Goal: Information Seeking & Learning: Learn about a topic

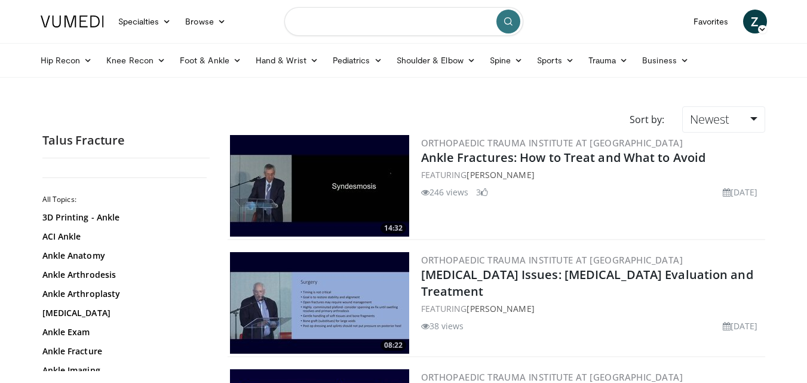
click at [385, 27] on input "Search topics, interventions" at bounding box center [403, 21] width 239 height 29
type input "**********"
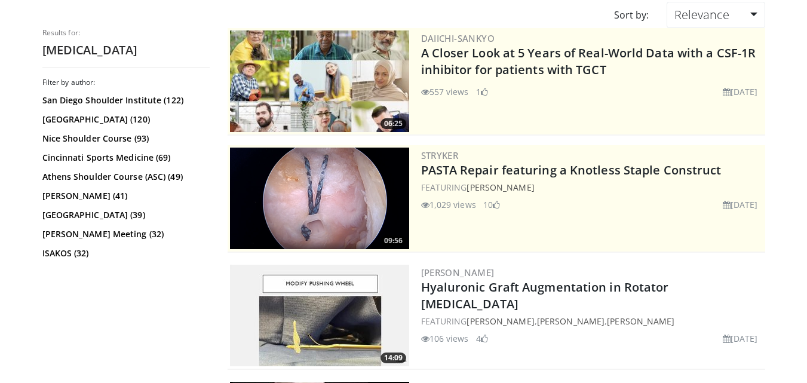
scroll to position [119, 0]
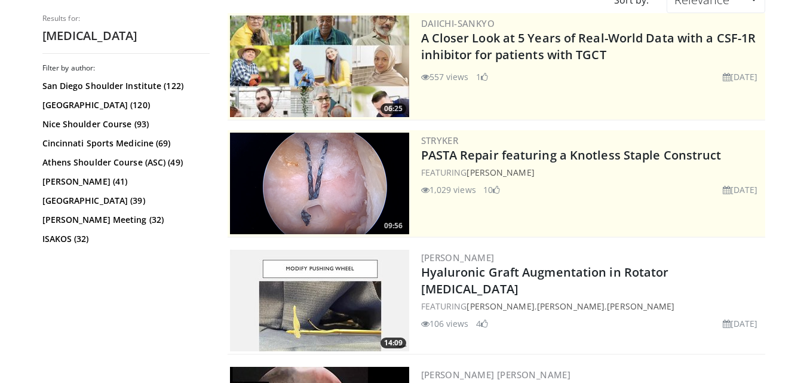
click at [315, 189] on img at bounding box center [319, 184] width 179 height 102
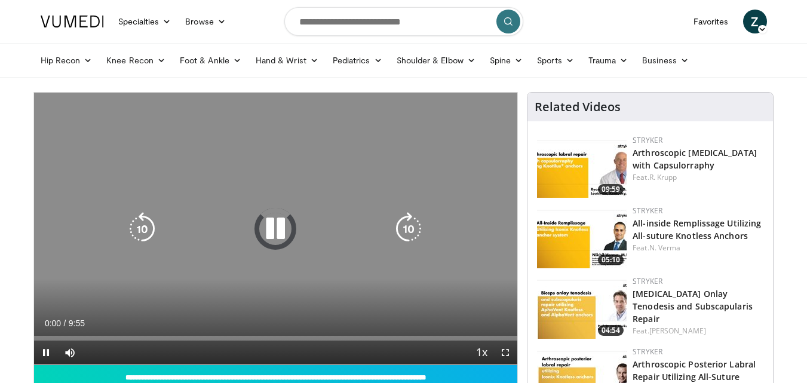
scroll to position [60, 0]
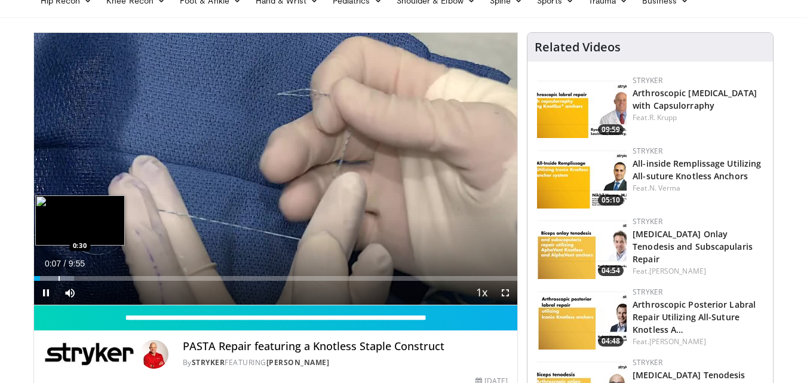
click at [59, 276] on div "Progress Bar" at bounding box center [59, 278] width 1 height 5
click at [50, 277] on div "Progress Bar" at bounding box center [50, 278] width 1 height 5
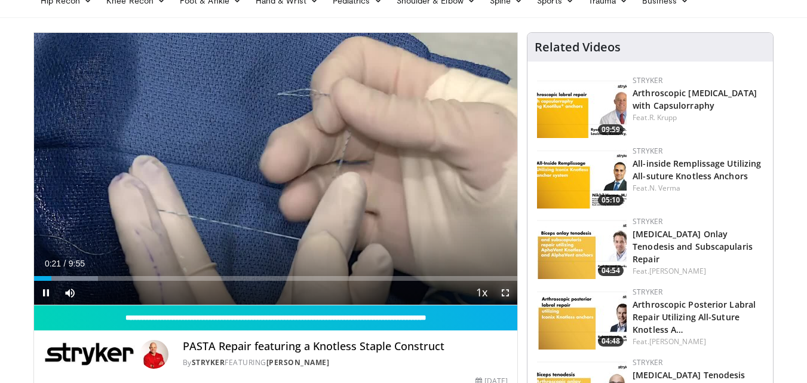
click at [508, 295] on span "Video Player" at bounding box center [506, 293] width 24 height 24
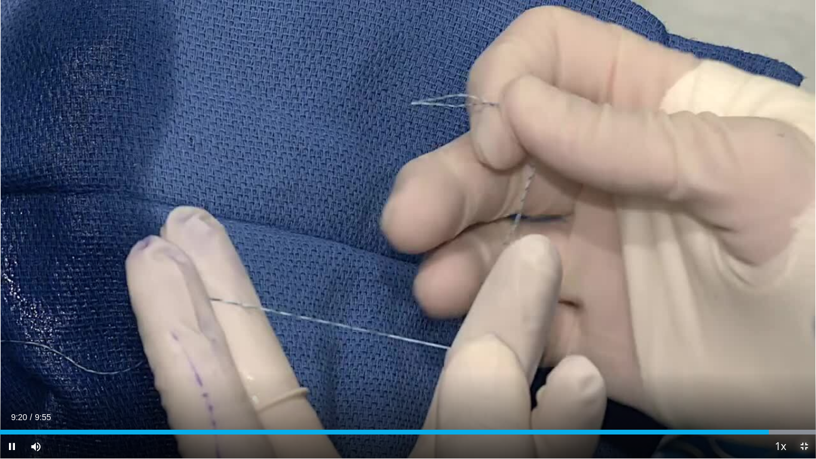
click at [801, 382] on span "Video Player" at bounding box center [804, 446] width 24 height 24
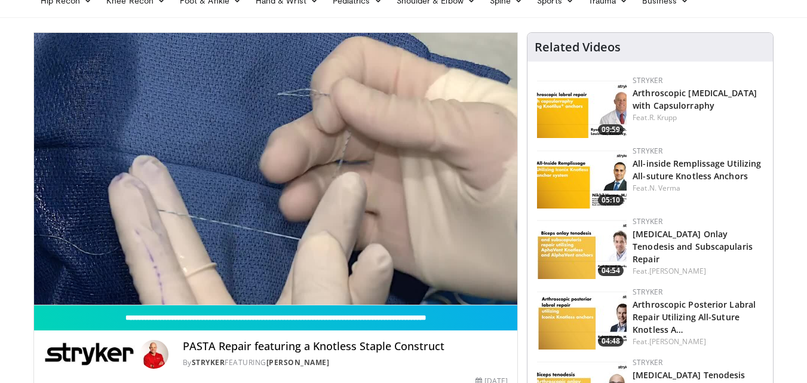
click at [575, 187] on img at bounding box center [582, 177] width 90 height 63
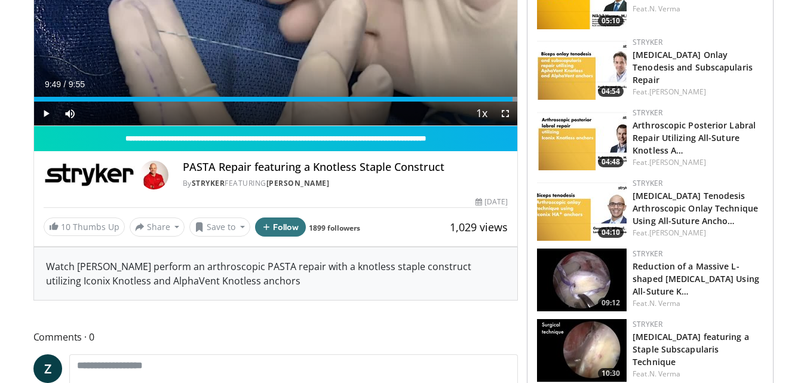
scroll to position [299, 0]
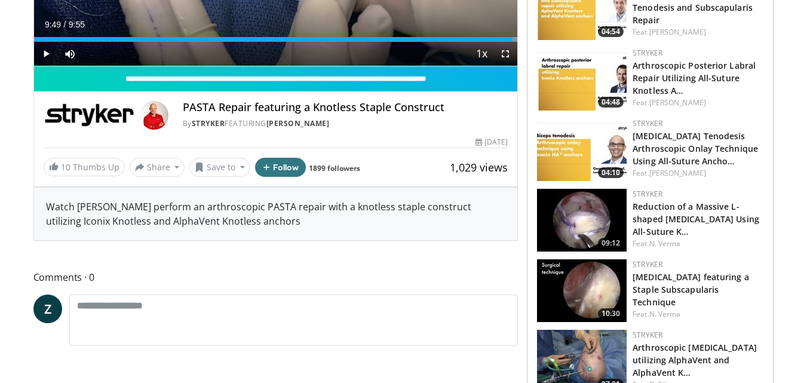
click at [590, 209] on img at bounding box center [582, 220] width 90 height 63
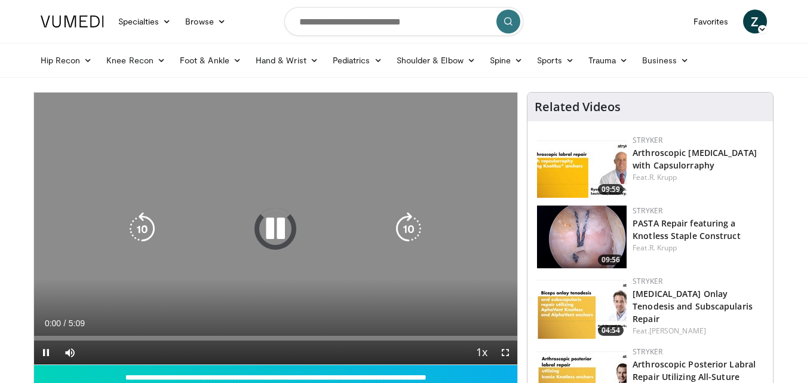
scroll to position [60, 0]
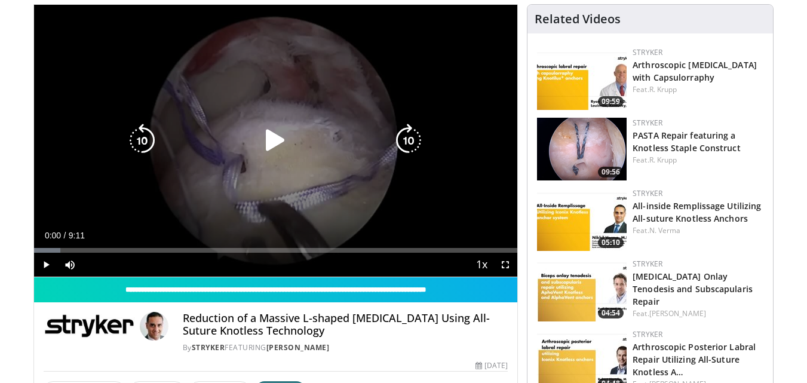
scroll to position [60, 0]
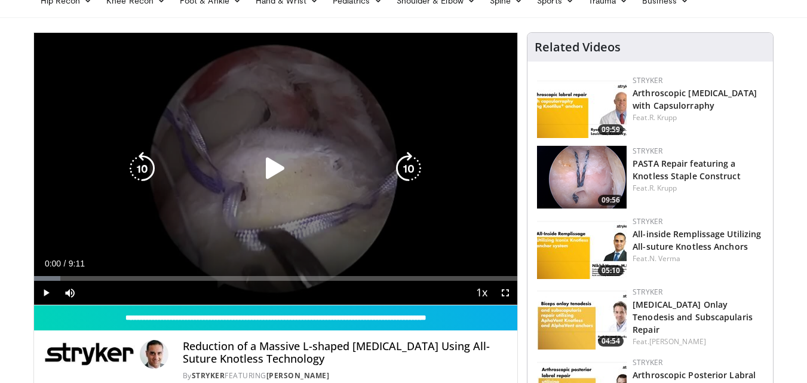
click at [272, 173] on icon "Video Player" at bounding box center [275, 168] width 33 height 33
click at [274, 167] on icon "Video Player" at bounding box center [275, 168] width 33 height 33
click at [265, 139] on div "10 seconds Tap to unmute" at bounding box center [276, 169] width 484 height 272
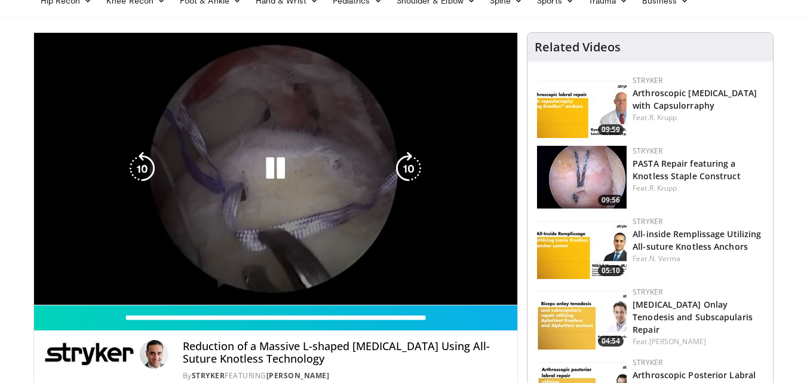
click at [235, 186] on div "10 seconds Tap to unmute" at bounding box center [276, 169] width 484 height 272
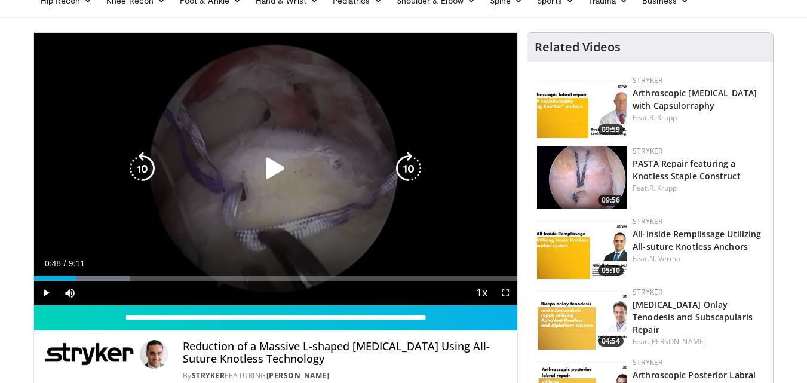
click at [246, 171] on div "Video Player" at bounding box center [275, 169] width 290 height 24
click at [274, 167] on icon "Video Player" at bounding box center [275, 168] width 33 height 33
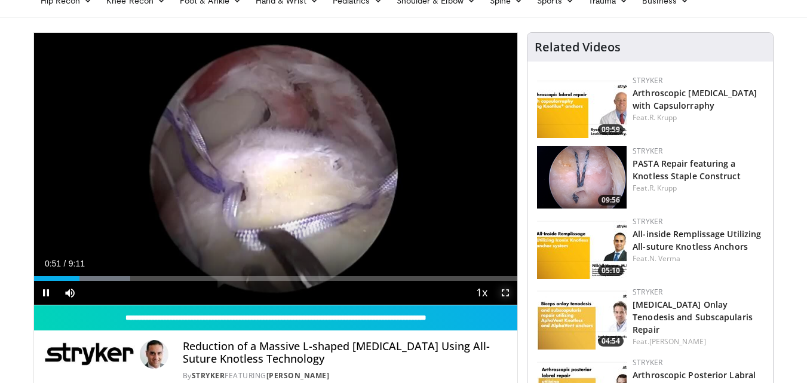
click at [505, 293] on span "Video Player" at bounding box center [506, 293] width 24 height 24
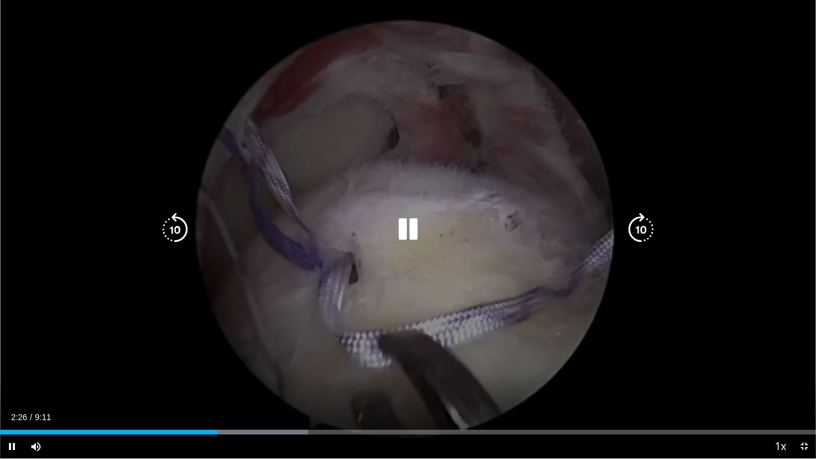
click at [409, 235] on icon "Video Player" at bounding box center [407, 229] width 33 height 33
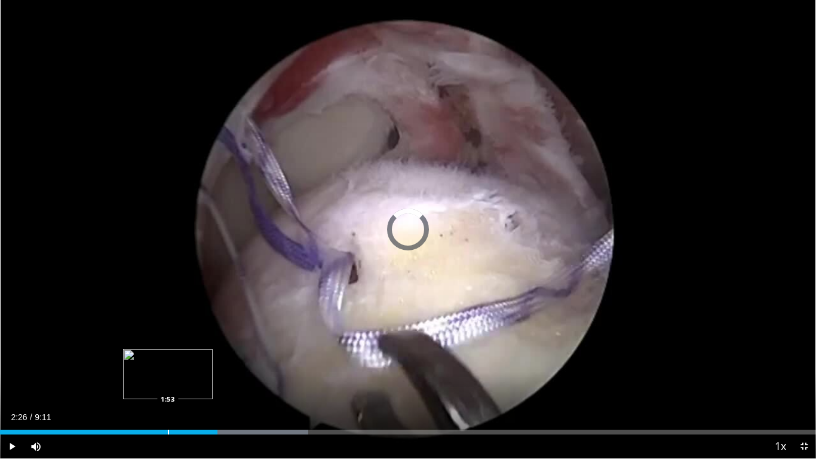
click at [168, 382] on div "Progress Bar" at bounding box center [168, 432] width 1 height 5
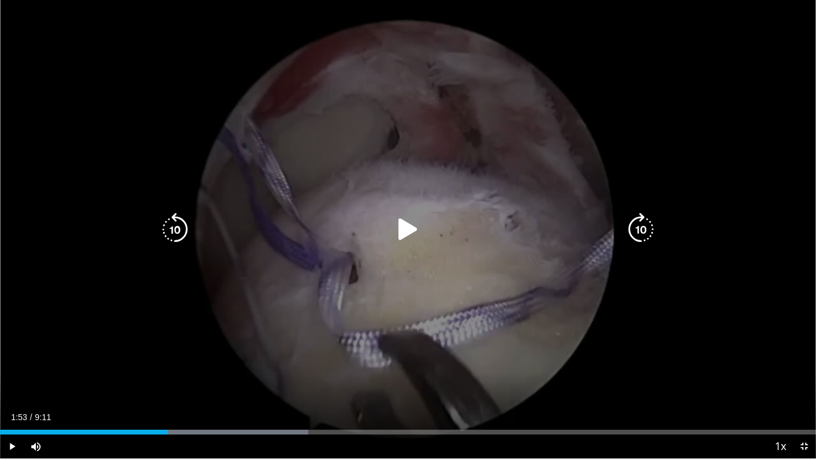
click at [408, 236] on icon "Video Player" at bounding box center [407, 229] width 33 height 33
click at [397, 229] on icon "Video Player" at bounding box center [407, 229] width 33 height 33
click at [403, 227] on icon "Video Player" at bounding box center [407, 229] width 33 height 33
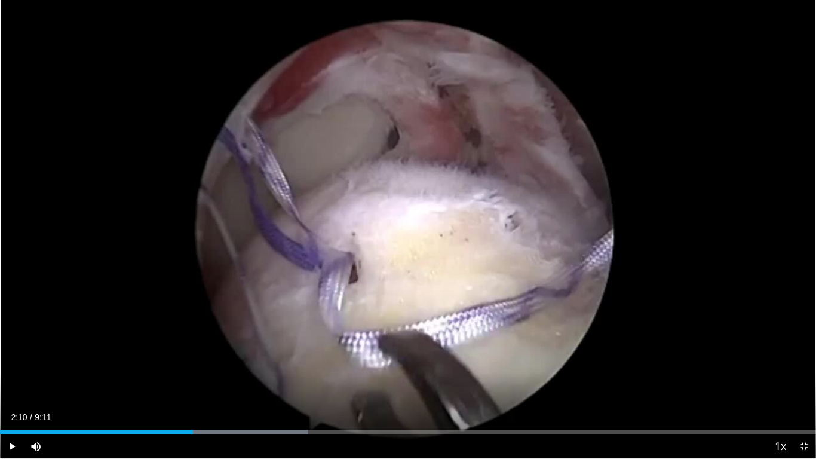
click at [403, 227] on div "10 seconds Tap to unmute" at bounding box center [408, 229] width 816 height 458
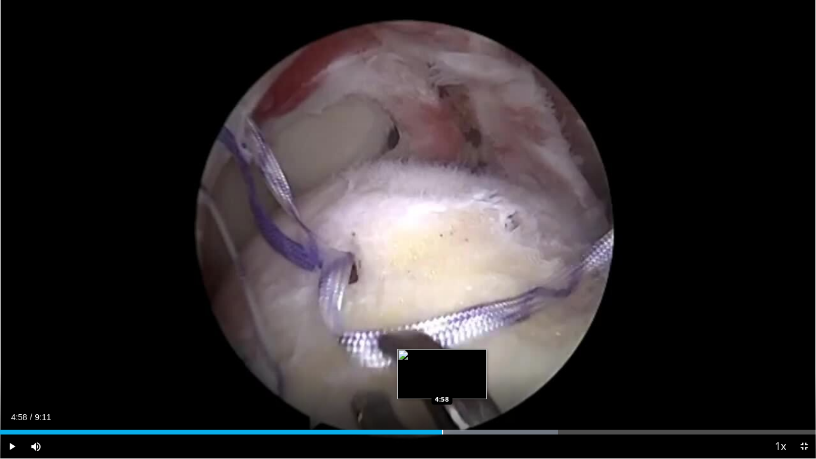
click at [442, 382] on div "Progress Bar" at bounding box center [442, 432] width 1 height 5
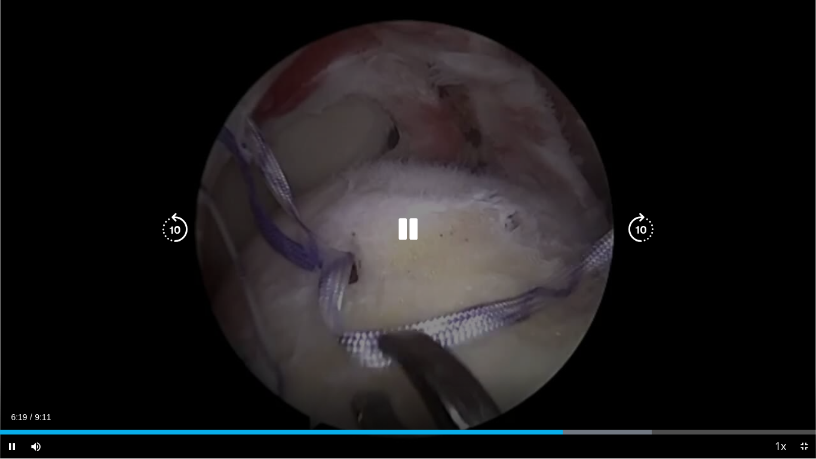
click at [412, 233] on icon "Video Player" at bounding box center [407, 229] width 33 height 33
click at [412, 236] on icon "Video Player" at bounding box center [407, 229] width 33 height 33
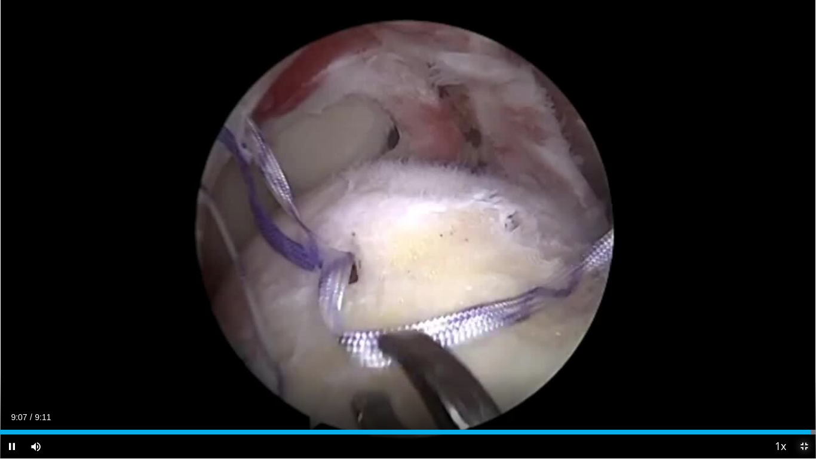
click at [807, 382] on span "Video Player" at bounding box center [804, 446] width 24 height 24
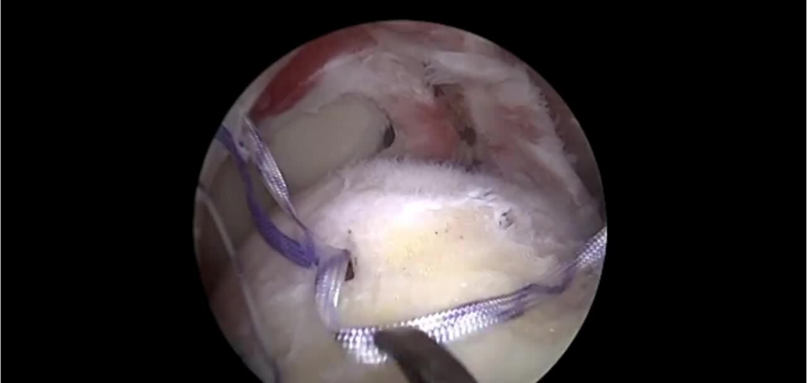
scroll to position [478, 0]
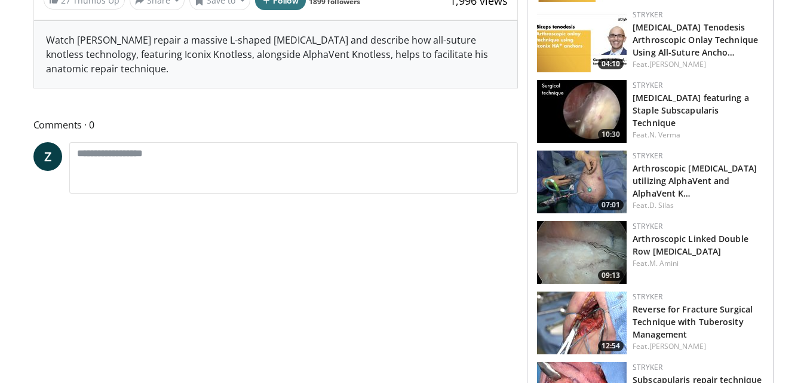
click at [569, 242] on img at bounding box center [582, 252] width 90 height 63
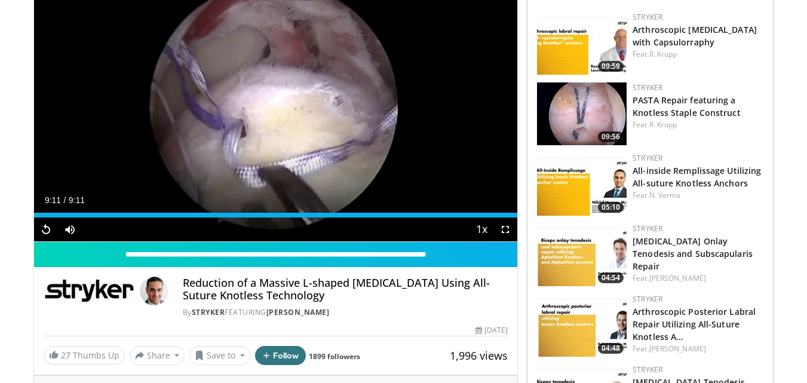
scroll to position [119, 0]
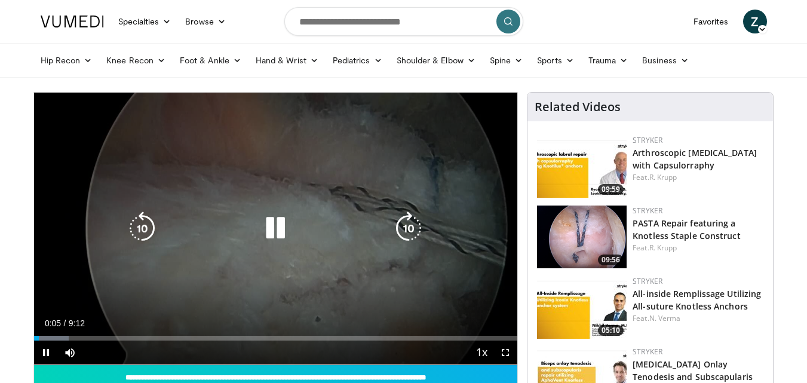
scroll to position [60, 0]
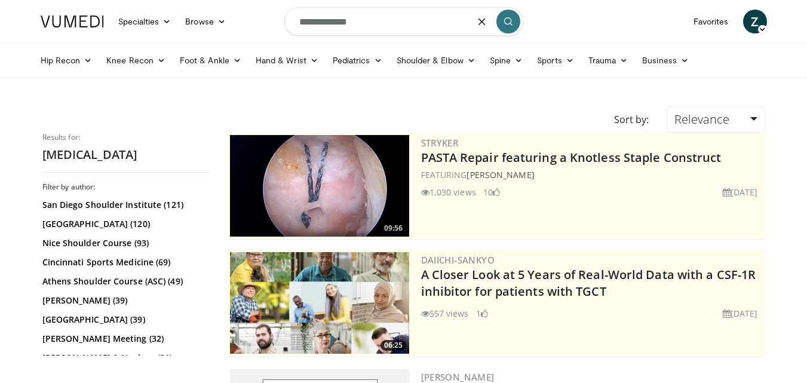
click at [377, 17] on input "**********" at bounding box center [403, 21] width 239 height 29
click at [301, 24] on input "**********" at bounding box center [403, 21] width 239 height 29
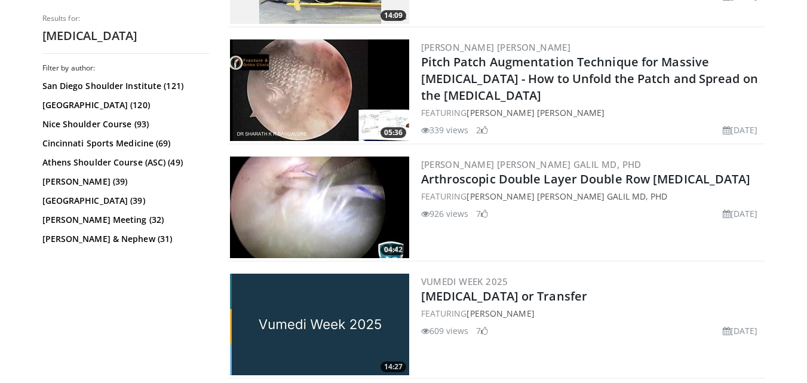
scroll to position [478, 0]
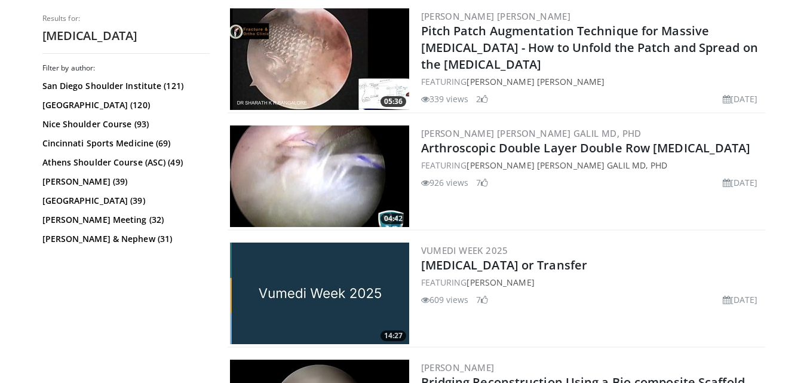
click at [328, 189] on img at bounding box center [319, 176] width 179 height 102
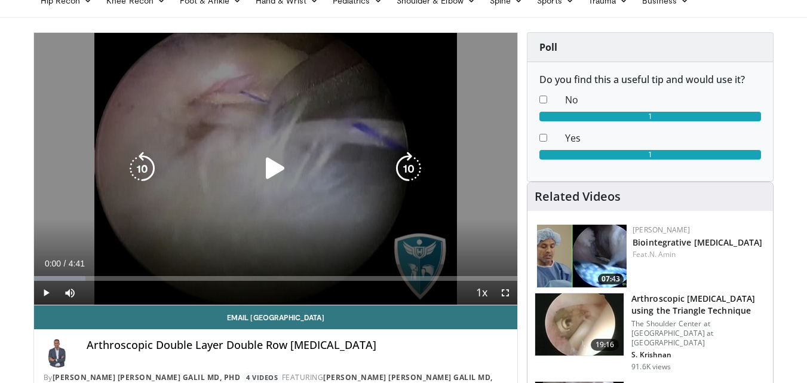
scroll to position [119, 0]
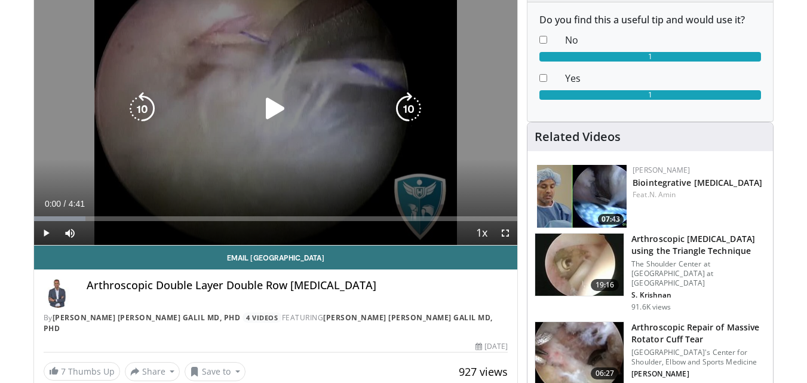
click at [274, 113] on icon "Video Player" at bounding box center [275, 108] width 33 height 33
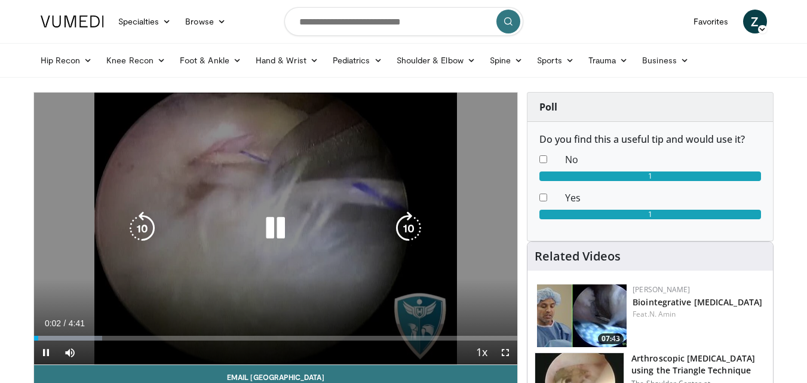
scroll to position [60, 0]
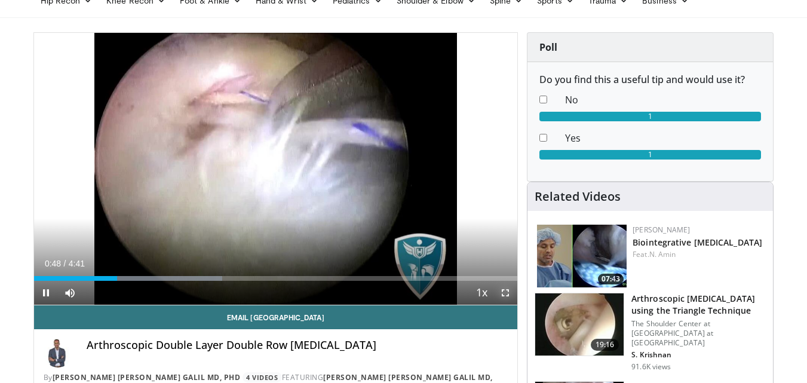
click at [505, 294] on span "Video Player" at bounding box center [506, 293] width 24 height 24
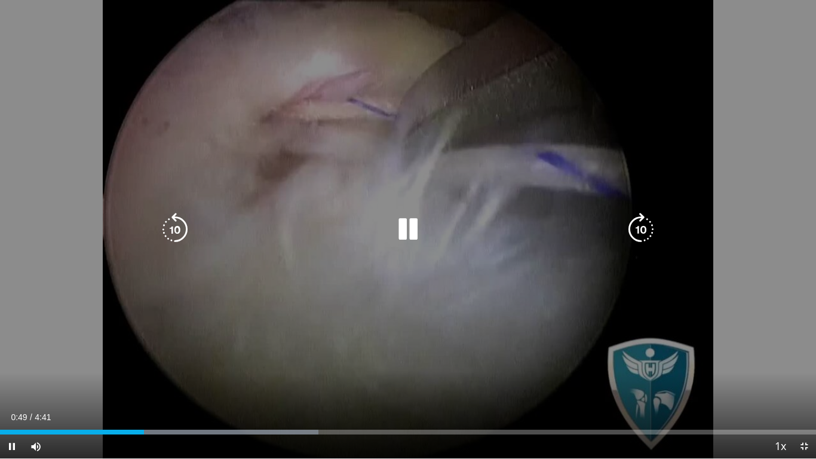
click at [415, 284] on div "10 seconds Tap to unmute" at bounding box center [408, 229] width 816 height 458
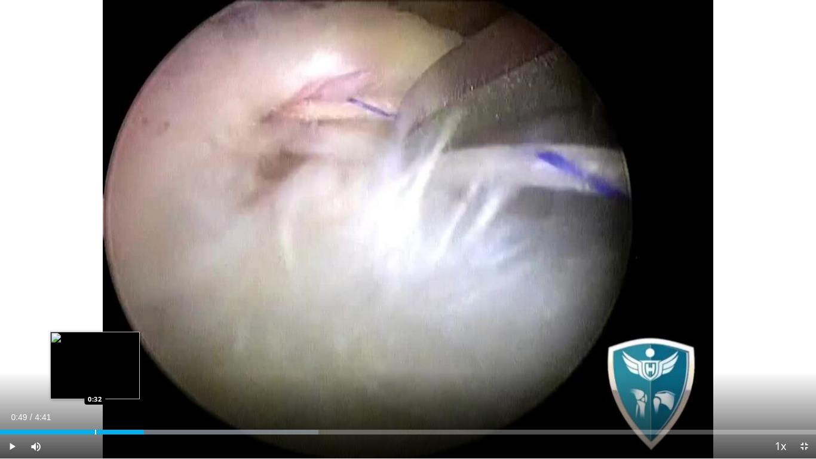
click at [94, 382] on div "Loaded : 39.02% 0:49 0:32" at bounding box center [408, 428] width 816 height 11
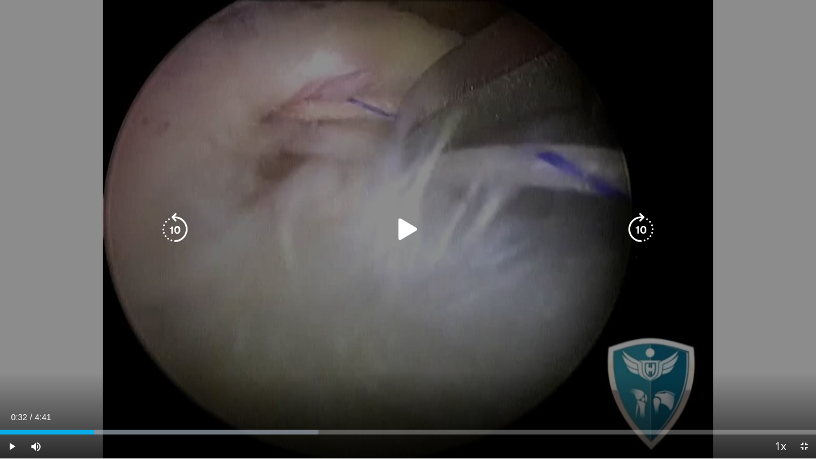
click at [329, 257] on div "10 seconds Tap to unmute" at bounding box center [408, 229] width 816 height 458
click at [369, 268] on div "10 seconds Tap to unmute" at bounding box center [408, 229] width 816 height 458
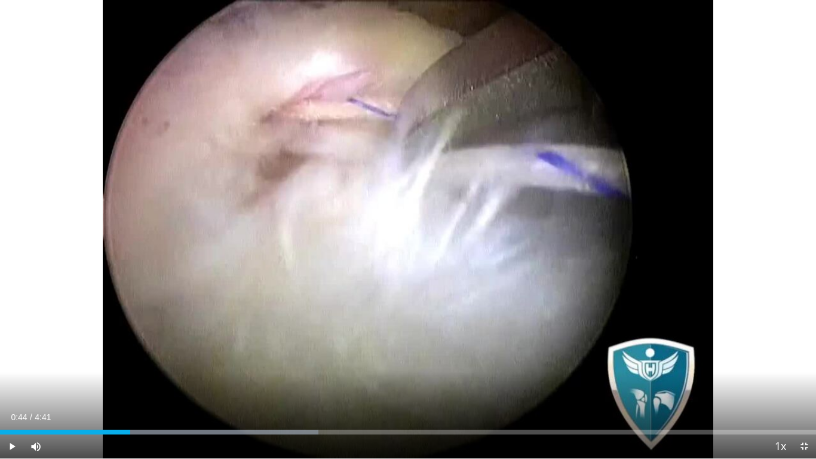
click at [369, 268] on div "10 seconds Tap to unmute" at bounding box center [408, 229] width 816 height 458
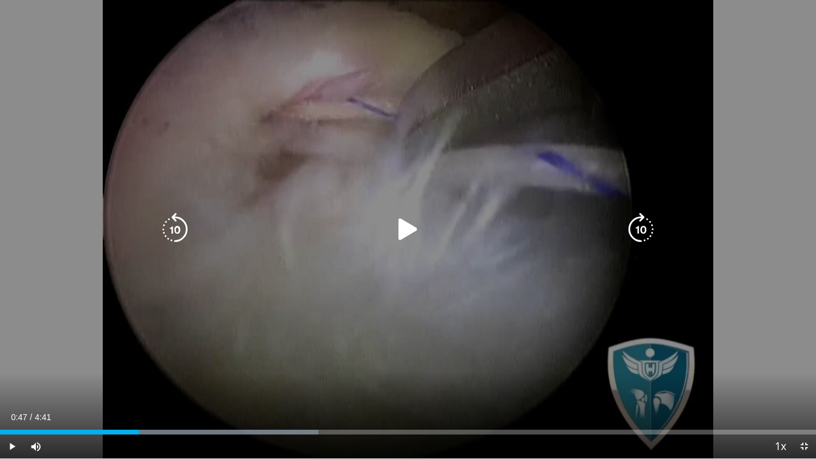
click at [413, 226] on icon "Video Player" at bounding box center [407, 229] width 33 height 33
click at [399, 275] on div "10 seconds Tap to unmute" at bounding box center [408, 229] width 816 height 458
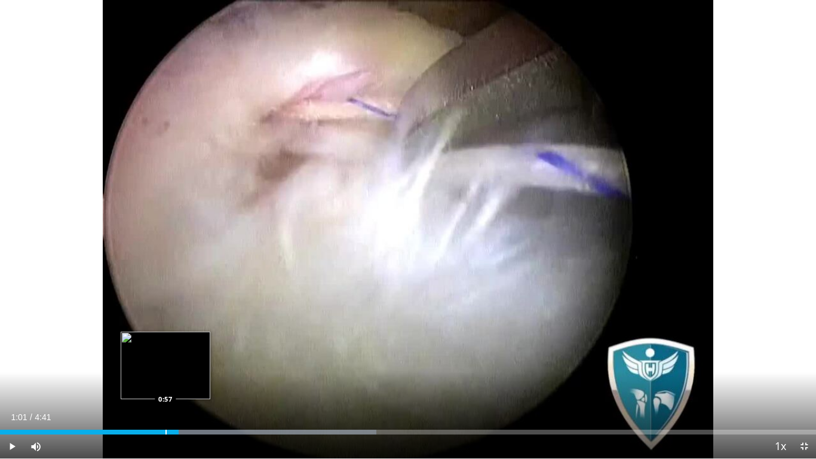
click at [166, 382] on div "Progress Bar" at bounding box center [165, 432] width 1 height 5
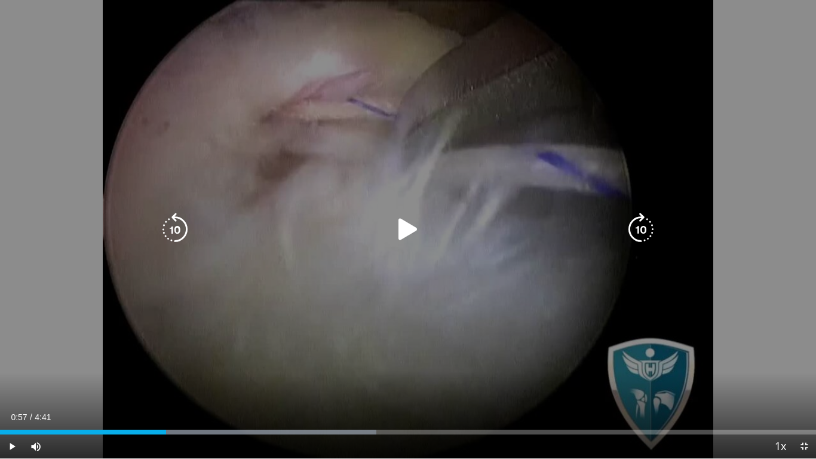
click at [373, 237] on div "Video Player" at bounding box center [408, 229] width 490 height 24
click at [397, 229] on icon "Video Player" at bounding box center [407, 229] width 33 height 33
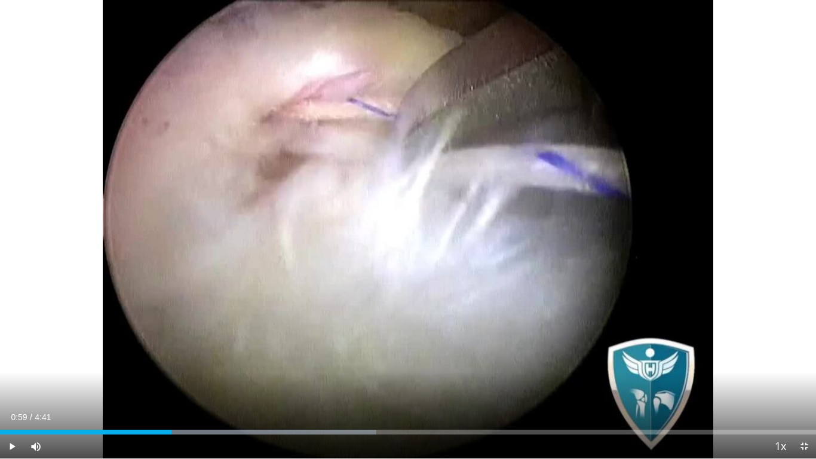
click at [397, 229] on div "10 seconds Tap to unmute" at bounding box center [408, 229] width 816 height 458
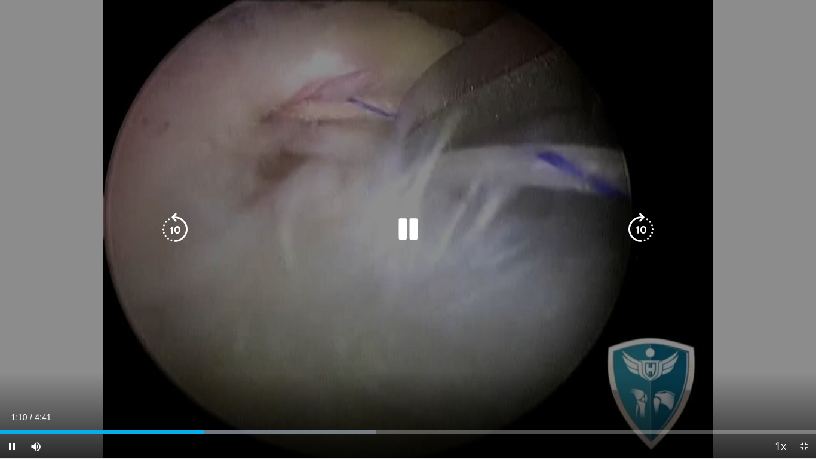
click at [363, 242] on div "10 seconds Tap to unmute" at bounding box center [408, 229] width 816 height 458
click at [396, 229] on icon "Video Player" at bounding box center [407, 229] width 33 height 33
click at [408, 200] on div "10 seconds Tap to unmute" at bounding box center [408, 229] width 816 height 458
click at [403, 220] on icon "Video Player" at bounding box center [407, 229] width 33 height 33
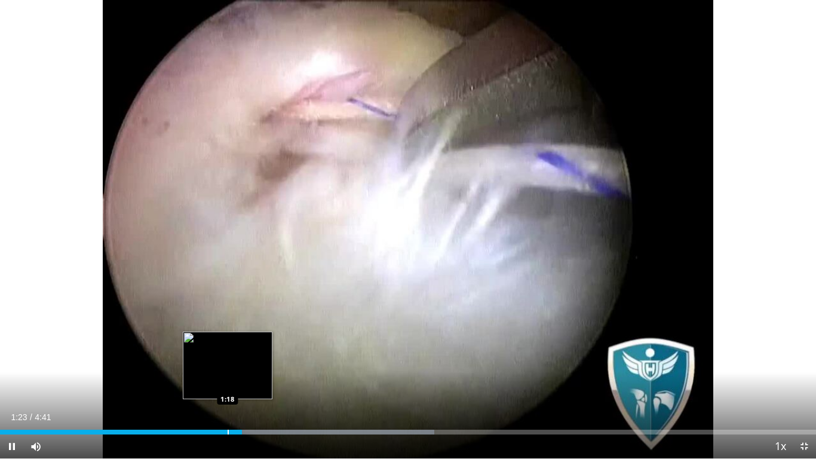
click at [227, 382] on div "1:23" at bounding box center [121, 432] width 242 height 5
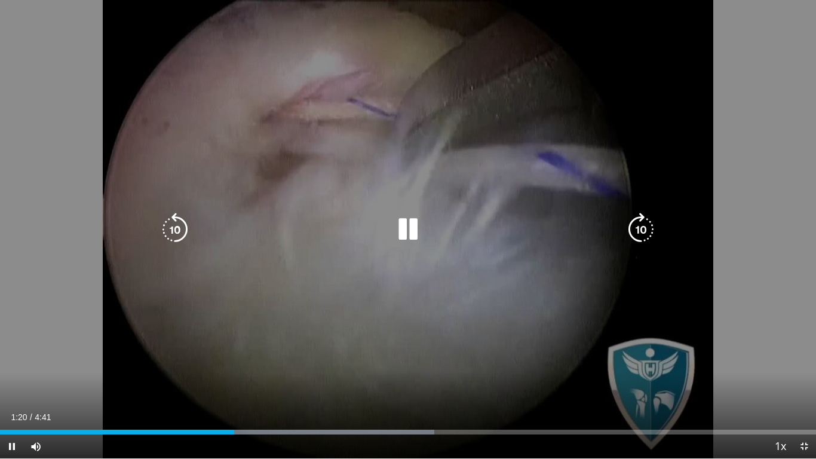
click at [409, 226] on icon "Video Player" at bounding box center [407, 229] width 33 height 33
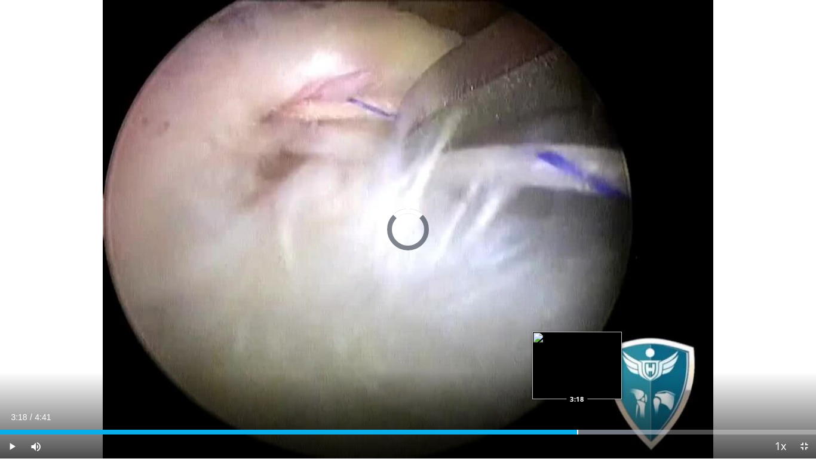
click at [577, 382] on div "Loaded : 81.60% 3:18 3:18" at bounding box center [408, 432] width 816 height 5
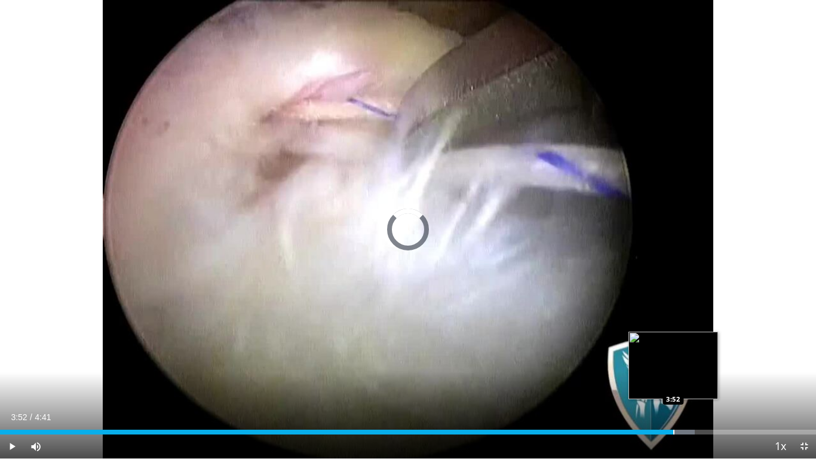
click at [673, 382] on div "Loaded : 85.15% 3:52 3:52" at bounding box center [408, 428] width 816 height 11
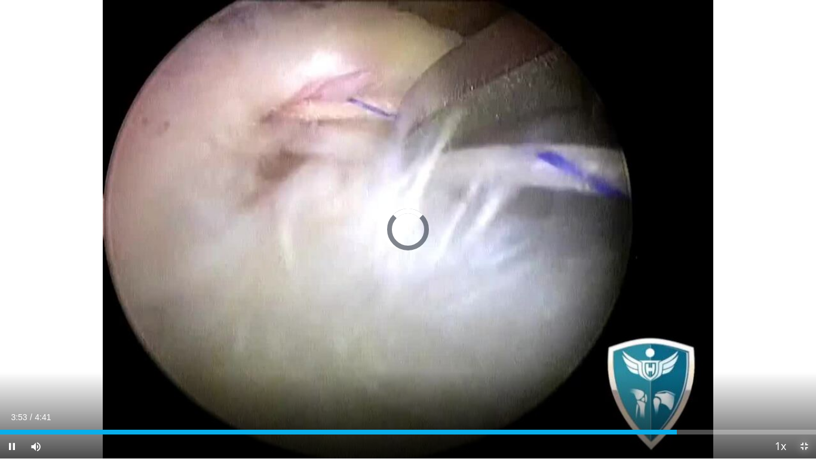
click at [804, 382] on span "Video Player" at bounding box center [804, 446] width 24 height 24
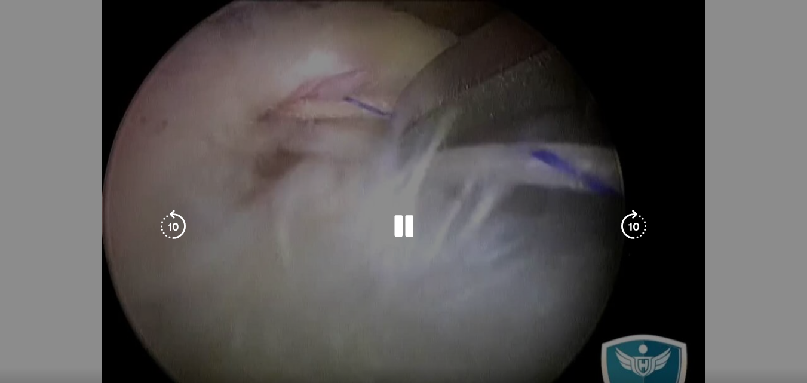
scroll to position [0, 0]
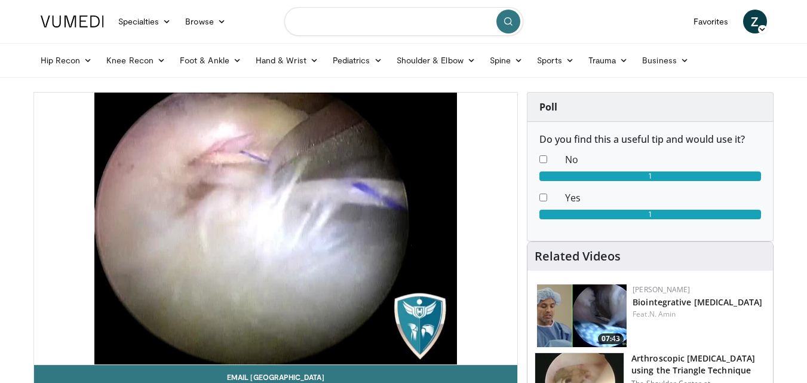
click at [410, 23] on input "Search topics, interventions" at bounding box center [403, 21] width 239 height 29
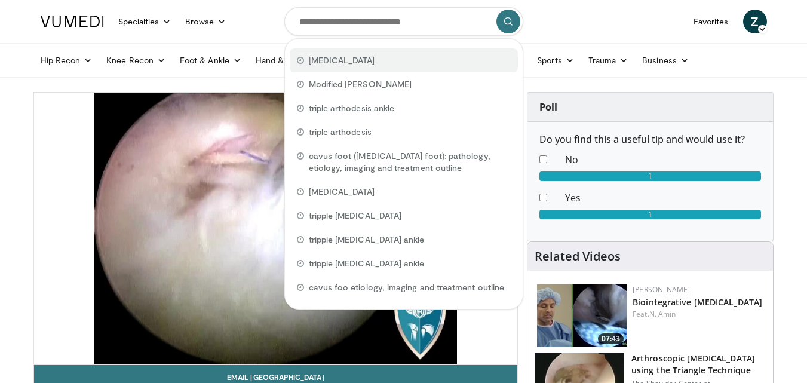
click at [320, 61] on span "rotator cuff" at bounding box center [342, 60] width 66 height 12
type input "**********"
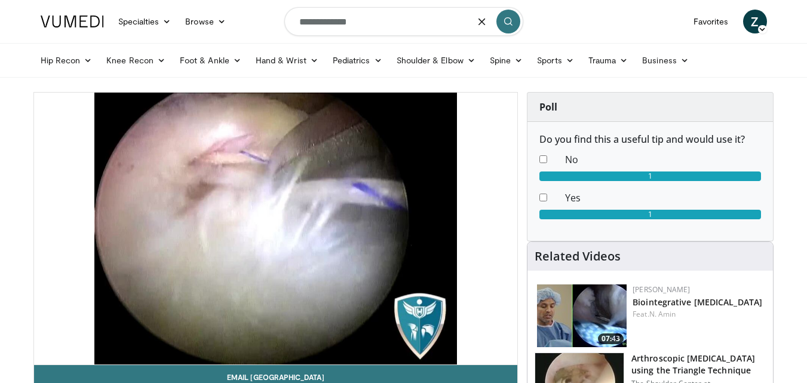
click at [332, 24] on input "**********" at bounding box center [403, 21] width 239 height 29
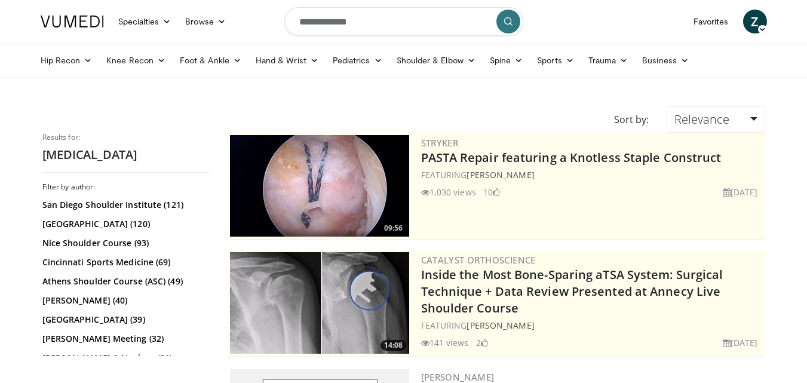
click at [294, 22] on input "**********" at bounding box center [403, 21] width 239 height 29
type input "**********"
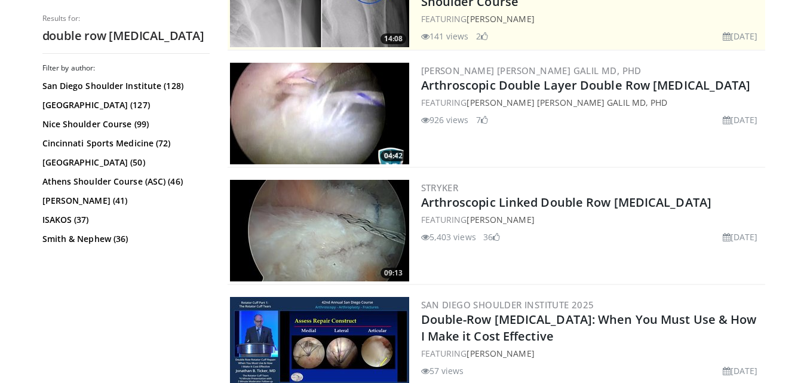
scroll to position [358, 0]
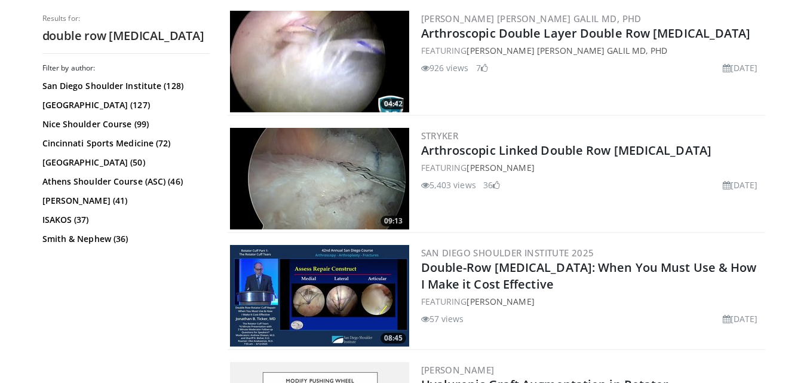
click at [339, 279] on img at bounding box center [319, 296] width 179 height 102
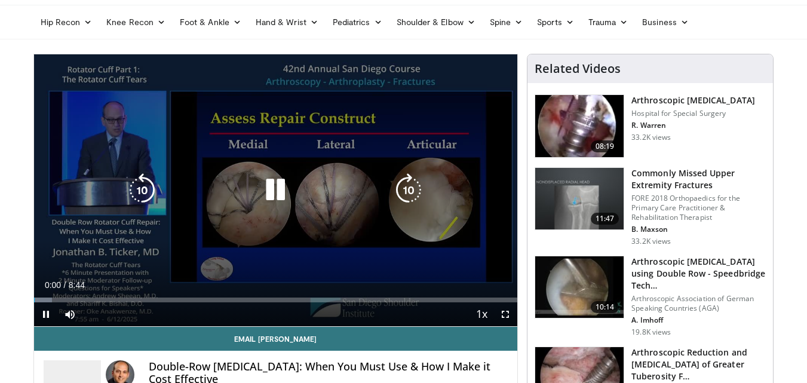
scroll to position [60, 0]
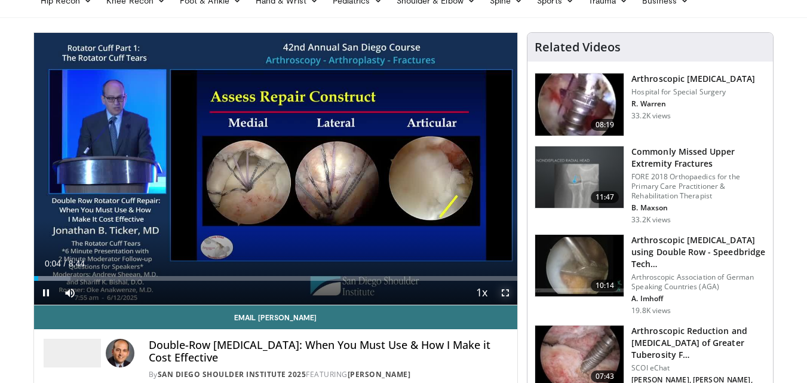
click at [502, 290] on span "Video Player" at bounding box center [506, 293] width 24 height 24
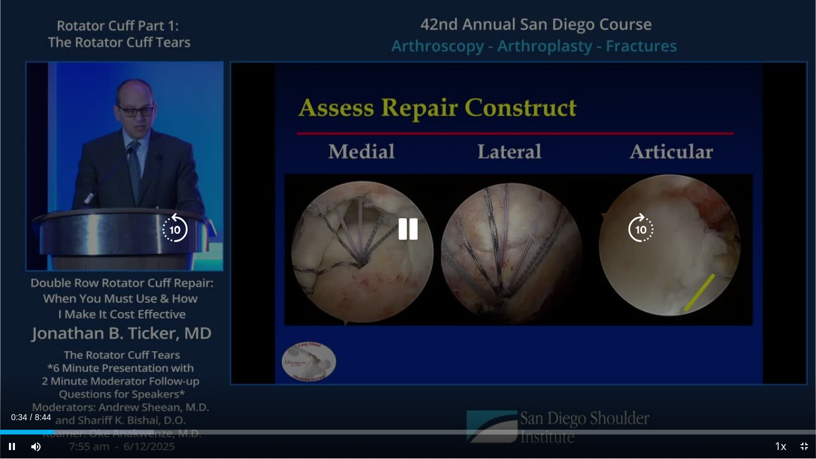
click at [416, 235] on icon "Video Player" at bounding box center [407, 229] width 33 height 33
click at [505, 219] on div "Video Player" at bounding box center [408, 229] width 490 height 24
click at [409, 237] on icon "Video Player" at bounding box center [407, 229] width 33 height 33
click at [418, 227] on icon "Video Player" at bounding box center [407, 229] width 33 height 33
click at [533, 251] on div "10 seconds Tap to unmute" at bounding box center [408, 229] width 816 height 458
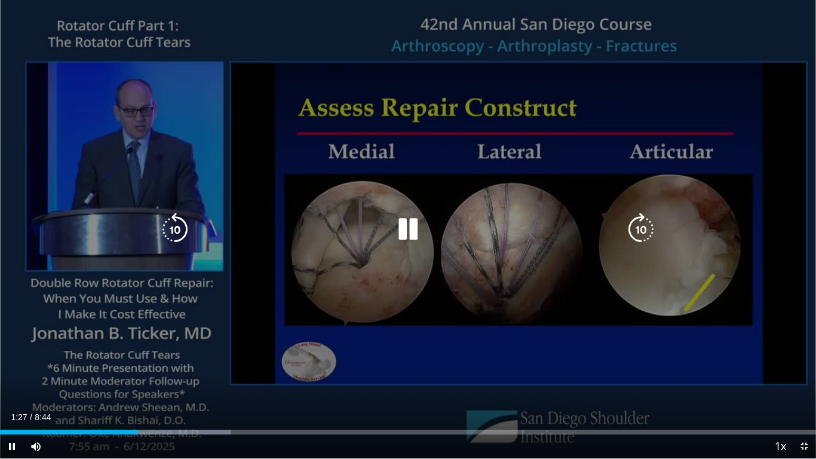
click at [486, 268] on div "10 seconds Tap to unmute" at bounding box center [408, 229] width 816 height 458
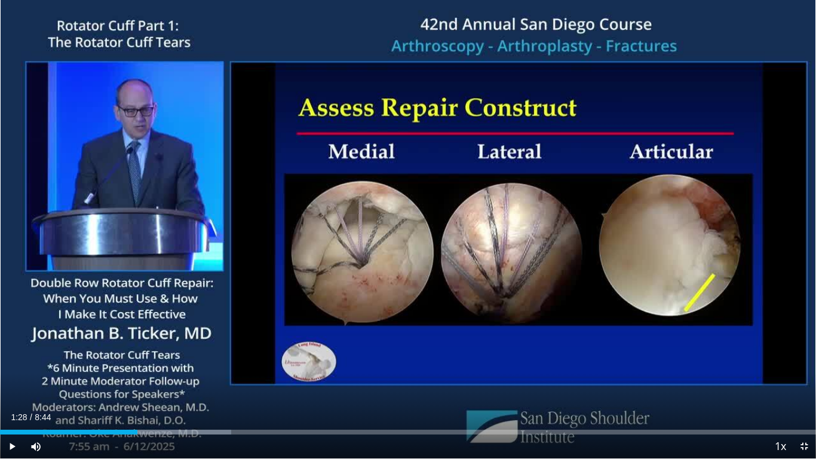
click at [485, 248] on div "10 seconds Tap to unmute" at bounding box center [408, 229] width 816 height 458
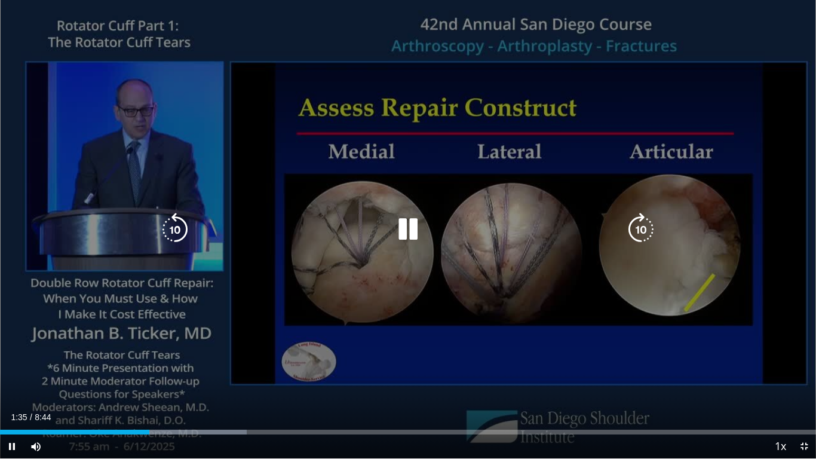
click at [450, 249] on div "10 seconds Tap to unmute" at bounding box center [408, 229] width 816 height 458
click at [394, 223] on icon "Video Player" at bounding box center [407, 229] width 33 height 33
click at [450, 241] on div "10 seconds Tap to unmute" at bounding box center [408, 229] width 816 height 458
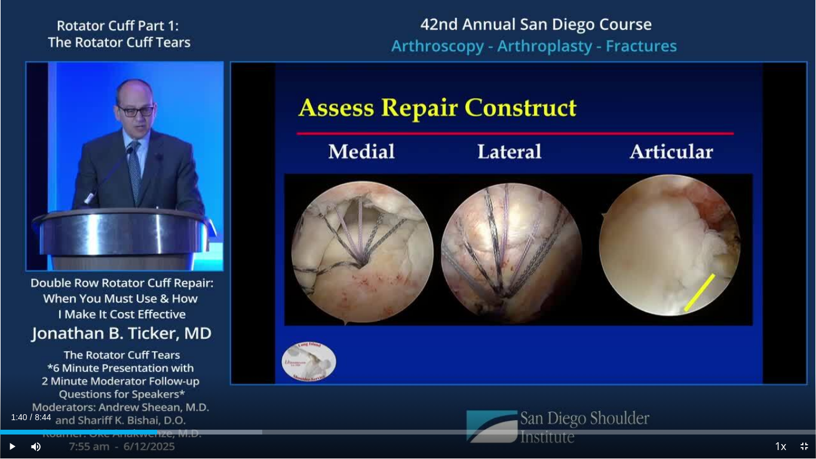
click at [450, 241] on div "10 seconds Tap to unmute" at bounding box center [408, 229] width 816 height 458
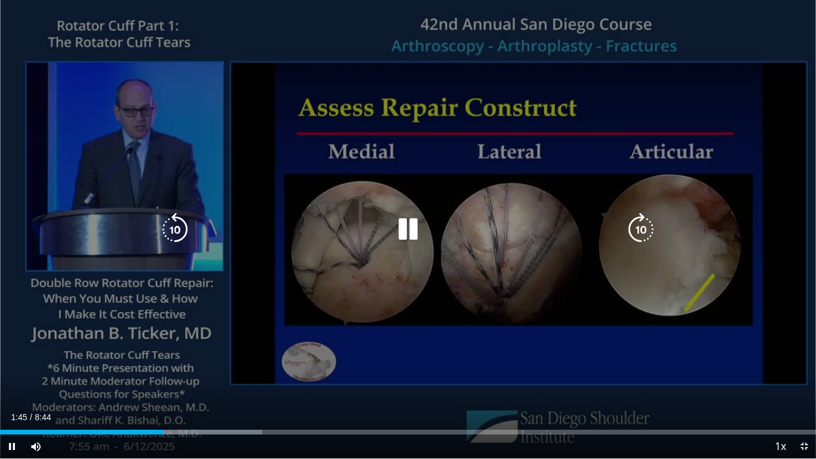
click at [440, 241] on div "10 seconds Tap to unmute" at bounding box center [408, 229] width 816 height 458
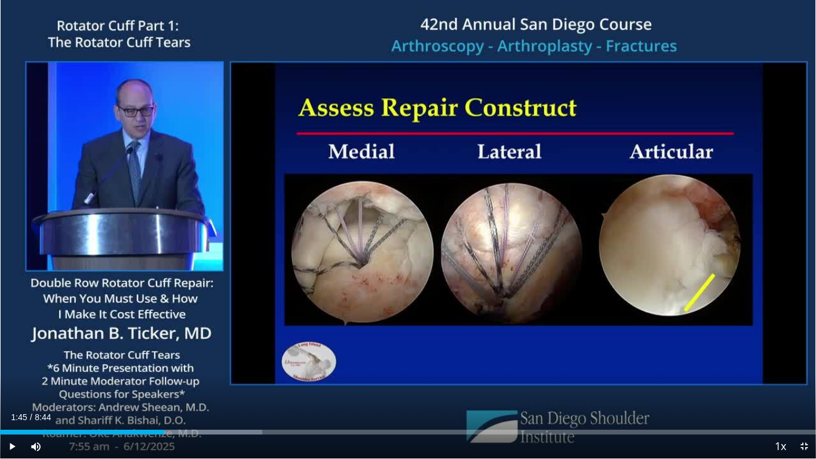
click at [440, 241] on div "10 seconds Tap to unmute" at bounding box center [408, 229] width 816 height 458
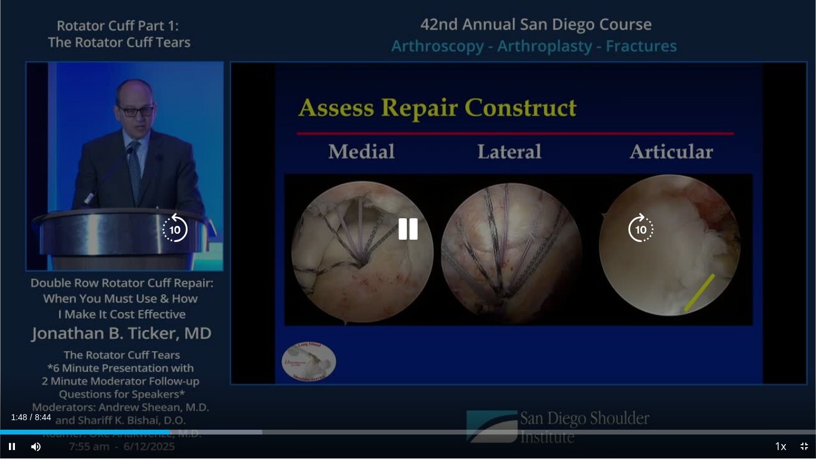
click at [451, 241] on div "Video Player" at bounding box center [408, 229] width 490 height 24
click at [412, 231] on icon "Video Player" at bounding box center [407, 229] width 33 height 33
click at [421, 226] on icon "Video Player" at bounding box center [407, 229] width 33 height 33
click at [477, 260] on div "10 seconds Tap to unmute" at bounding box center [408, 229] width 816 height 458
click at [450, 289] on div "10 seconds Tap to unmute" at bounding box center [408, 229] width 816 height 458
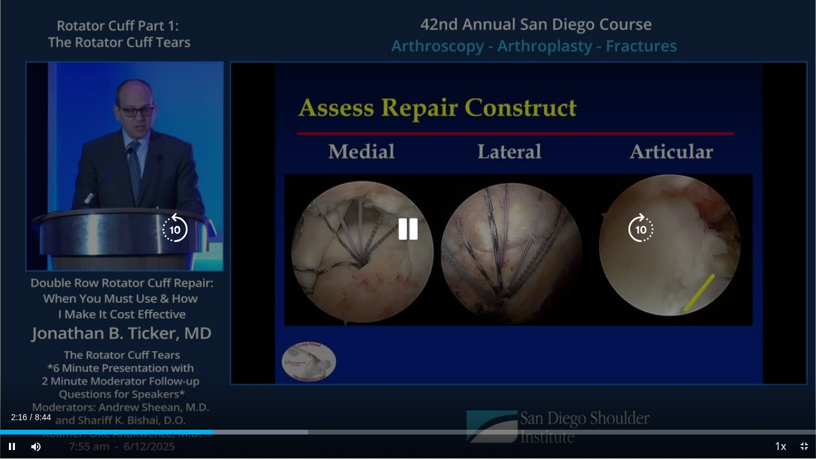
click at [449, 291] on div "10 seconds Tap to unmute" at bounding box center [408, 229] width 816 height 458
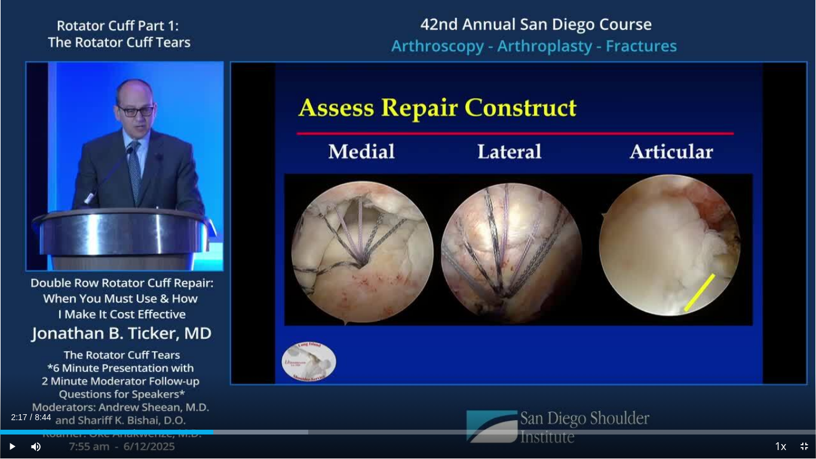
click at [442, 302] on div "10 seconds Tap to unmute" at bounding box center [408, 229] width 816 height 458
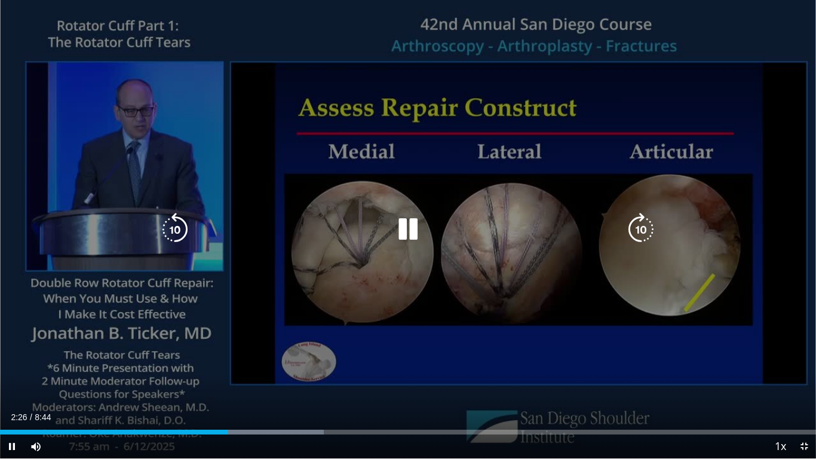
click at [488, 272] on div "10 seconds Tap to unmute" at bounding box center [408, 229] width 816 height 458
click at [465, 291] on div "10 seconds Tap to unmute" at bounding box center [408, 229] width 816 height 458
click at [410, 233] on icon "Video Player" at bounding box center [407, 229] width 33 height 33
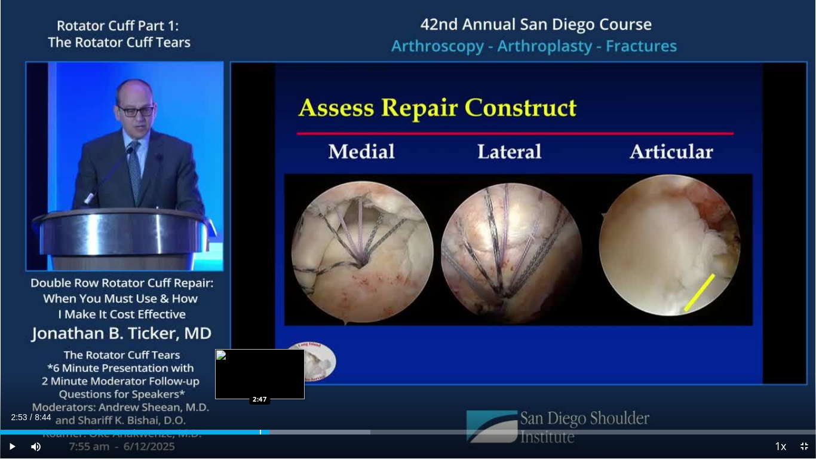
click at [259, 382] on div "Loaded : 45.36% 2:53 2:47" at bounding box center [408, 428] width 816 height 11
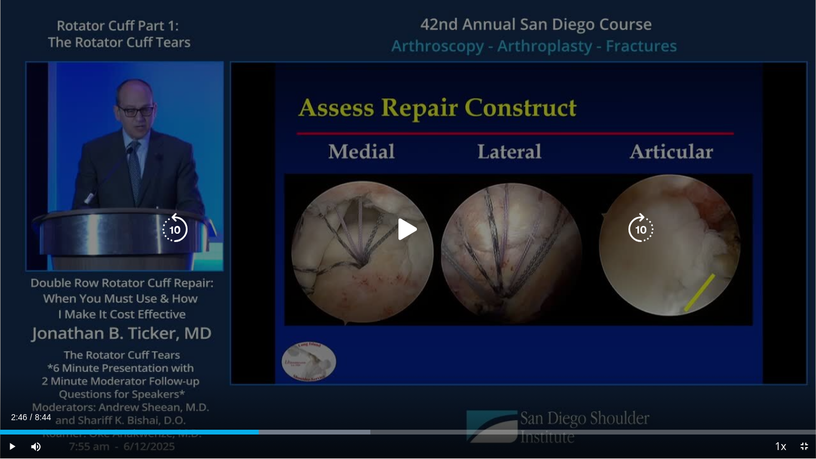
click at [417, 260] on div "10 seconds Tap to unmute" at bounding box center [408, 229] width 816 height 458
click at [436, 232] on div "Video Player" at bounding box center [408, 229] width 490 height 24
click at [416, 232] on icon "Video Player" at bounding box center [407, 229] width 33 height 33
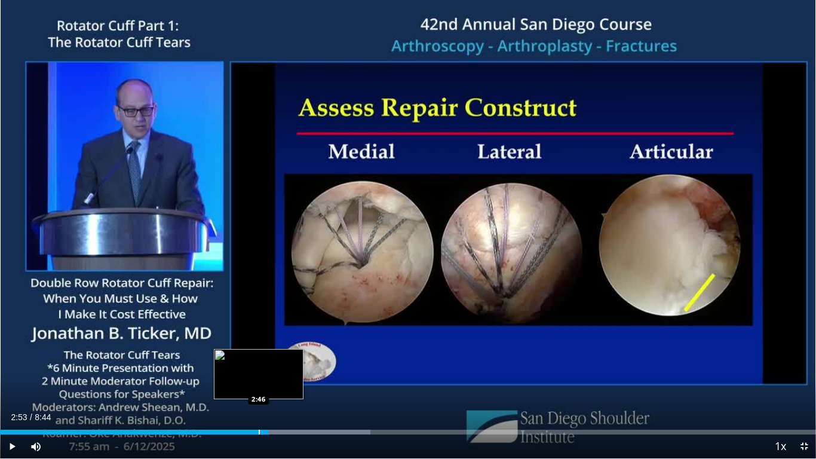
click at [259, 382] on div "Progress Bar" at bounding box center [259, 432] width 1 height 5
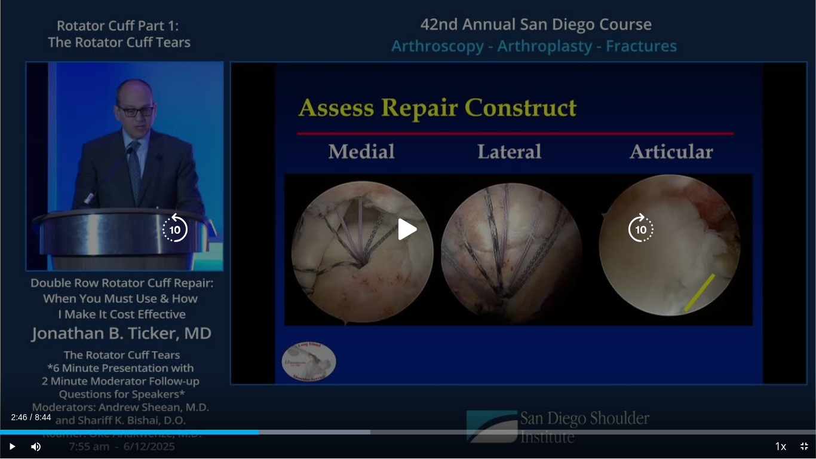
click at [411, 234] on icon "Video Player" at bounding box center [407, 229] width 33 height 33
click at [406, 230] on div "10 seconds Tap to unmute" at bounding box center [408, 229] width 816 height 458
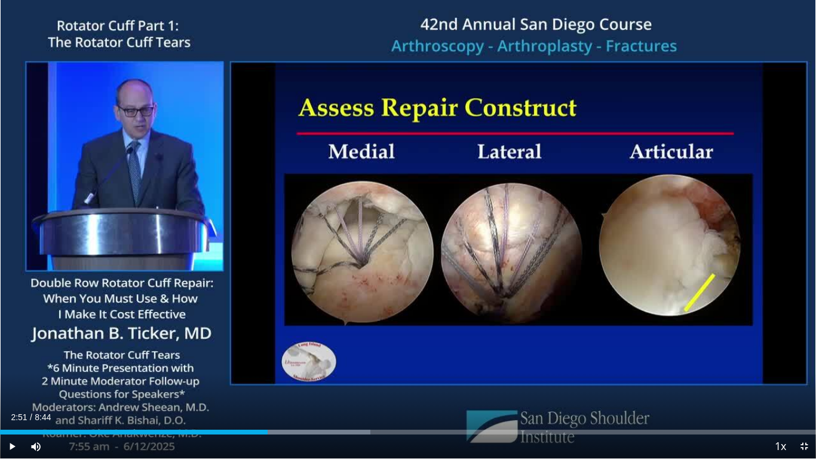
click at [406, 230] on div "10 seconds Tap to unmute" at bounding box center [408, 229] width 816 height 458
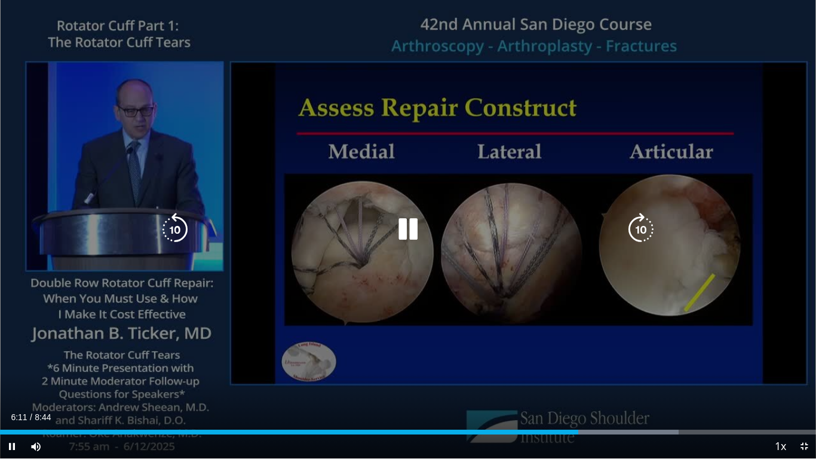
click at [410, 228] on icon "Video Player" at bounding box center [407, 229] width 33 height 33
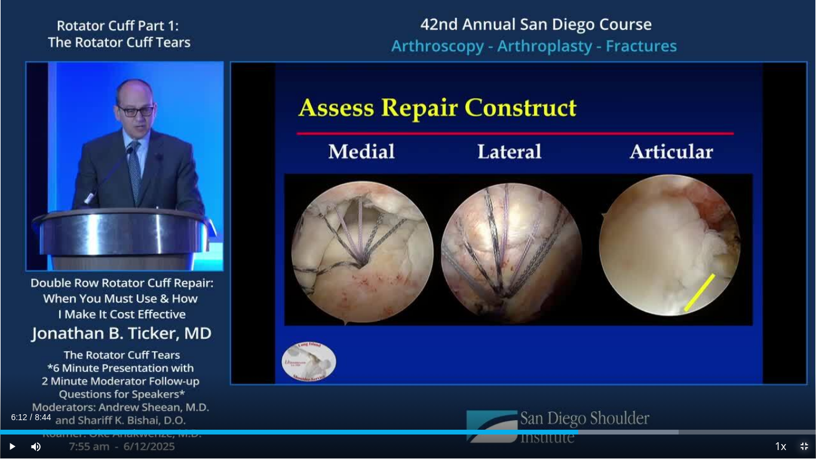
click at [802, 382] on span "Video Player" at bounding box center [804, 446] width 24 height 24
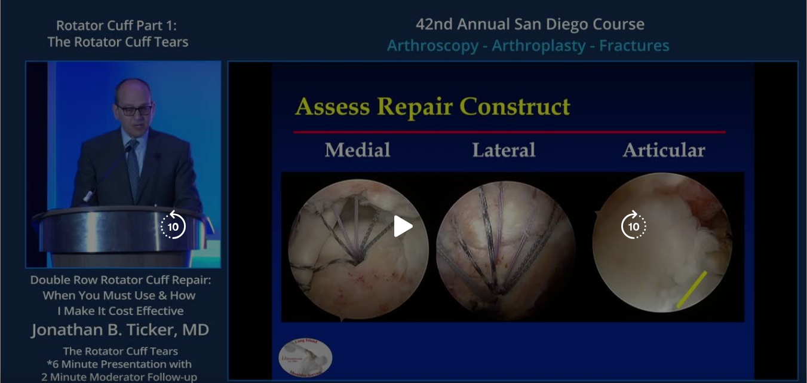
scroll to position [299, 0]
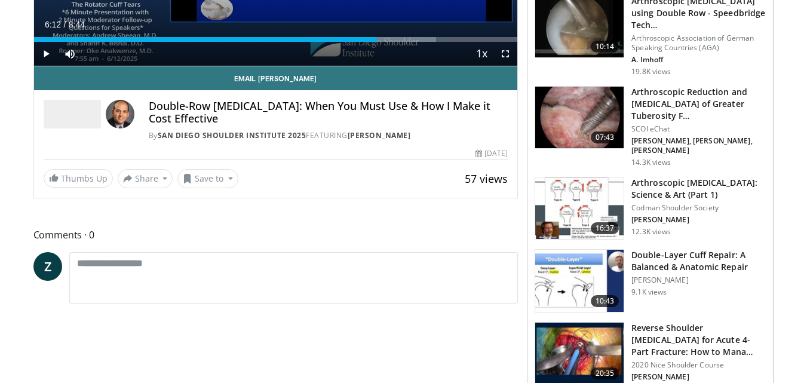
click at [570, 274] on img at bounding box center [579, 281] width 88 height 62
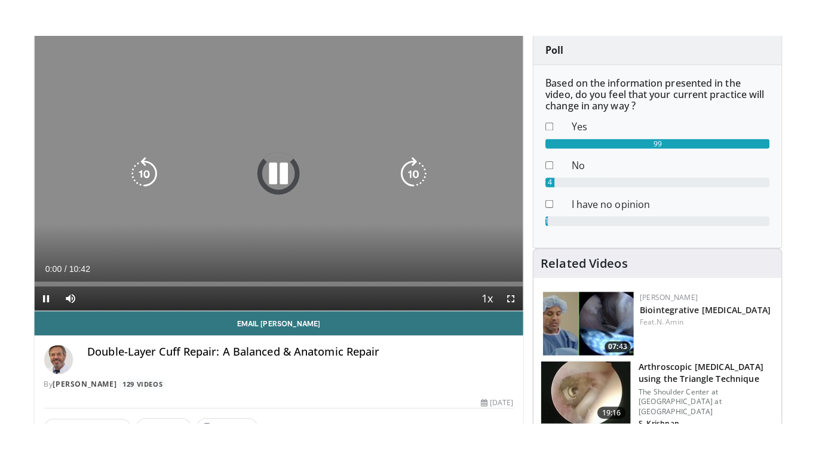
scroll to position [119, 0]
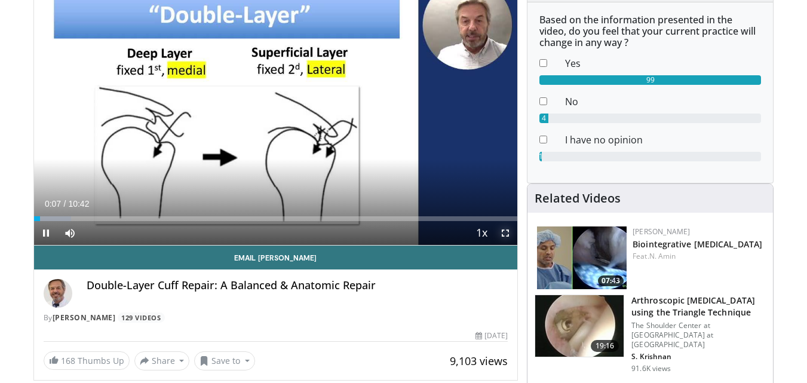
click at [504, 232] on span "Video Player" at bounding box center [506, 233] width 24 height 24
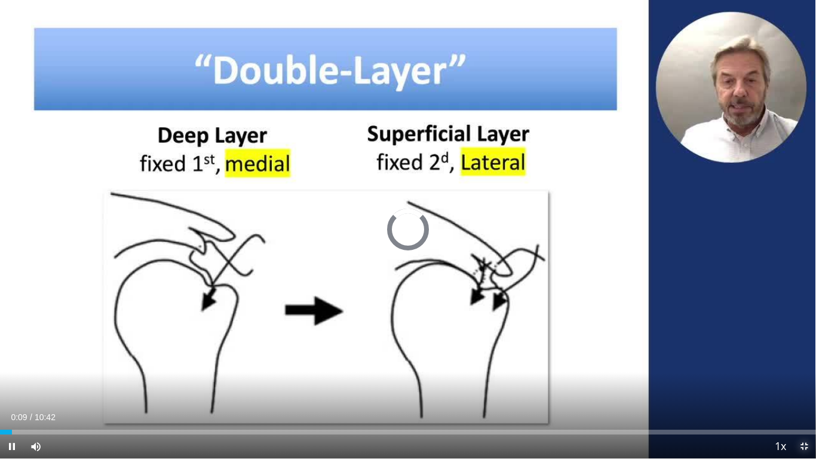
click at [805, 382] on span "Video Player" at bounding box center [804, 446] width 24 height 24
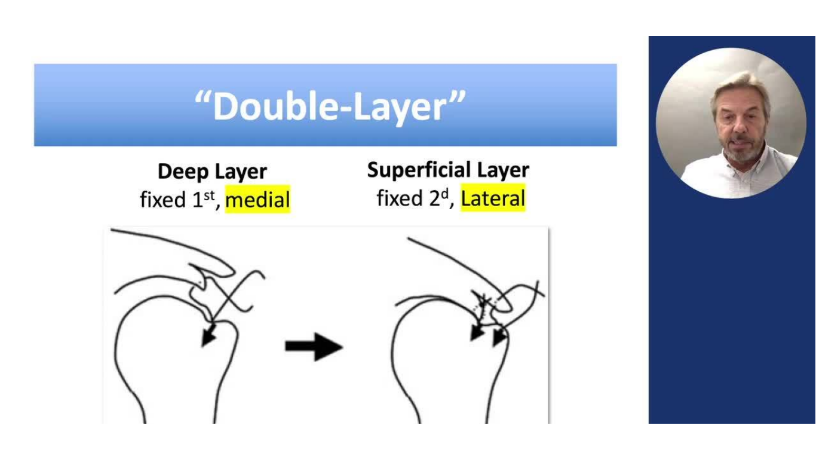
scroll to position [93, 0]
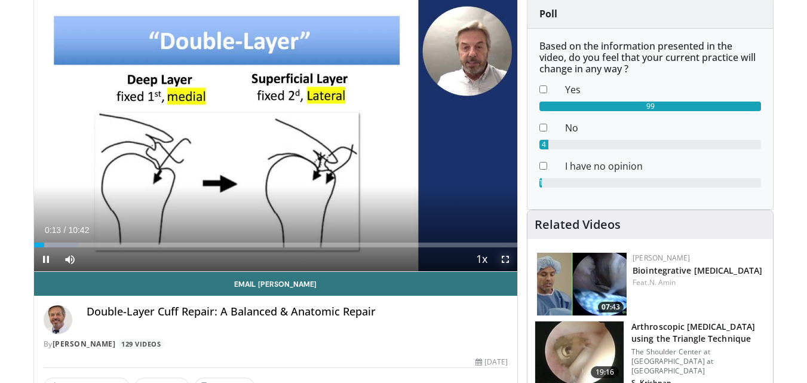
click at [503, 260] on span "Video Player" at bounding box center [506, 259] width 24 height 24
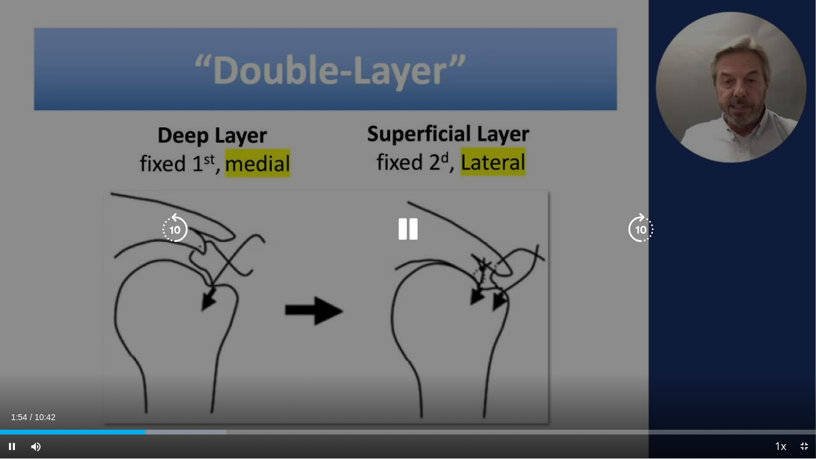
click at [415, 224] on icon "Video Player" at bounding box center [407, 229] width 33 height 33
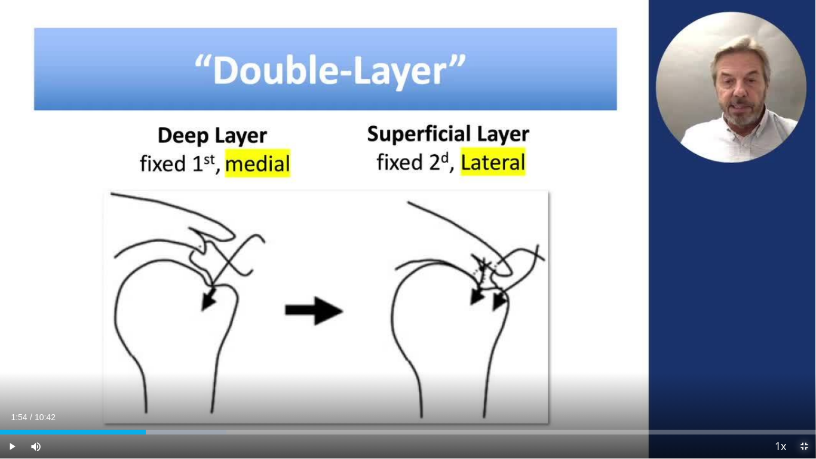
click at [805, 382] on span "Video Player" at bounding box center [804, 446] width 24 height 24
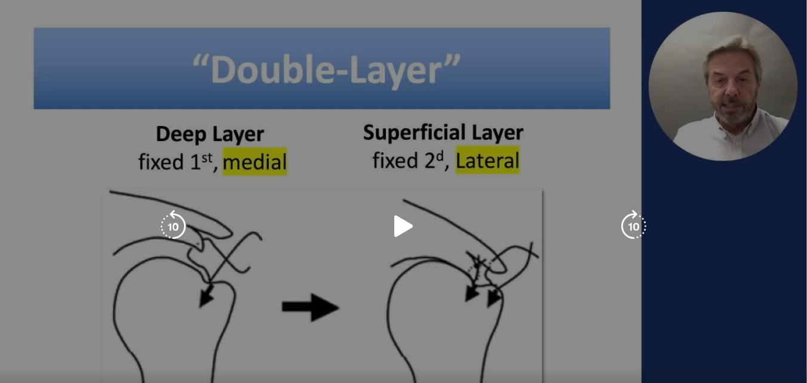
scroll to position [7, 0]
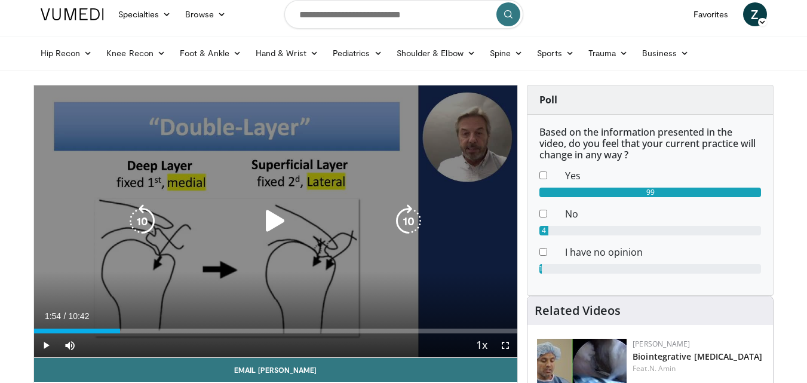
click at [269, 226] on icon "Video Player" at bounding box center [275, 220] width 33 height 33
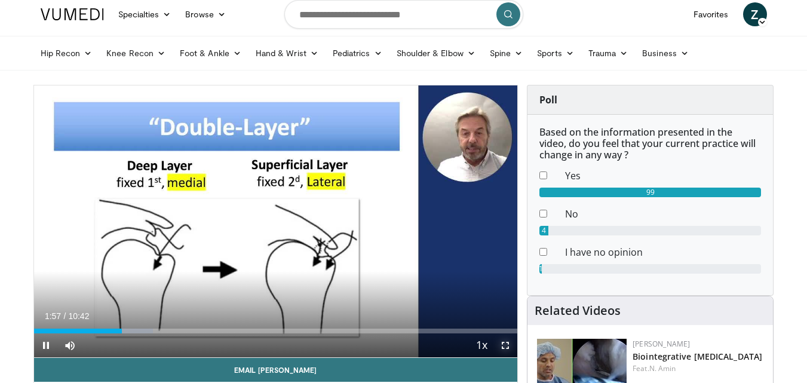
click at [505, 340] on span "Video Player" at bounding box center [506, 345] width 24 height 24
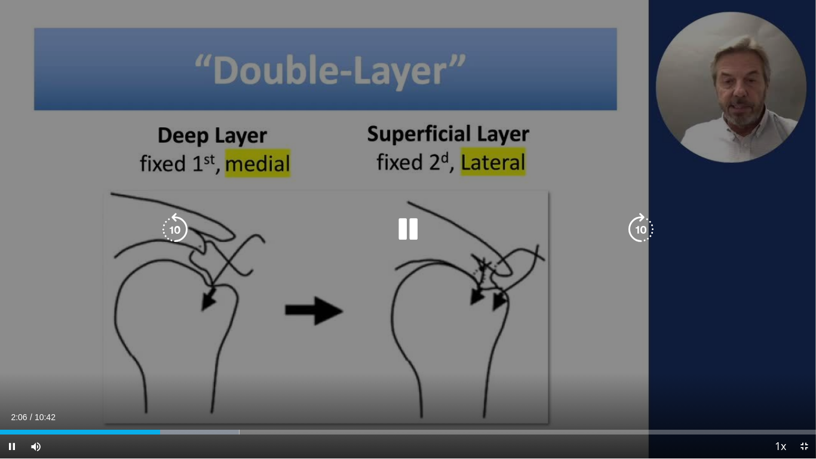
click at [348, 251] on div "10 seconds Tap to unmute" at bounding box center [408, 229] width 816 height 458
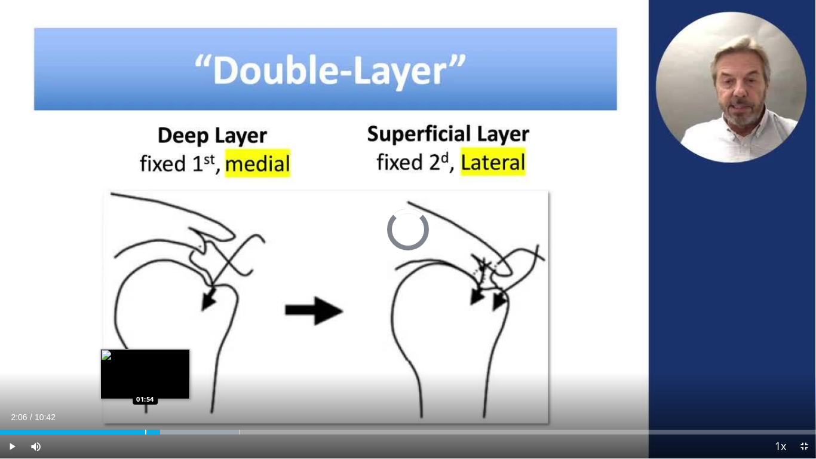
click at [145, 382] on div "02:06" at bounding box center [80, 432] width 160 height 5
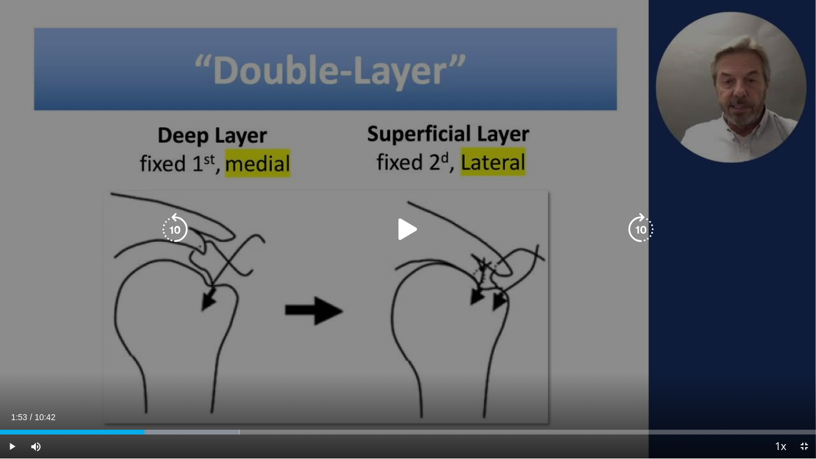
click at [382, 230] on div "Video Player" at bounding box center [408, 229] width 490 height 24
click at [397, 229] on icon "Video Player" at bounding box center [407, 229] width 33 height 33
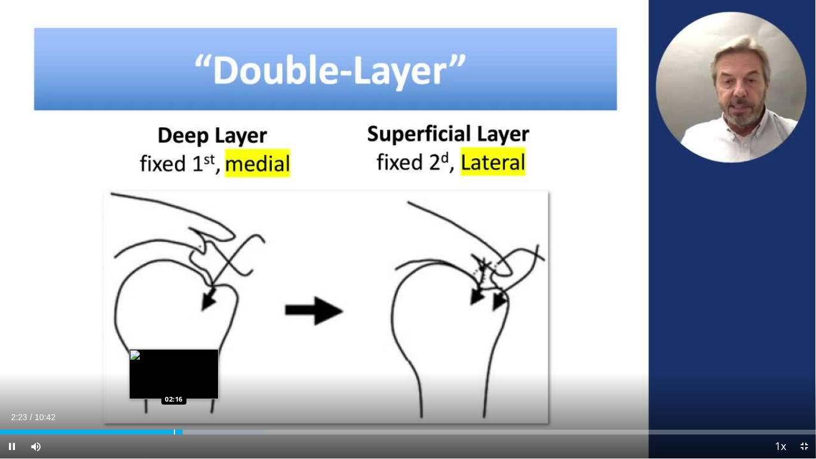
click at [174, 382] on div "Progress Bar" at bounding box center [174, 432] width 1 height 5
click at [167, 382] on div "Progress Bar" at bounding box center [167, 432] width 1 height 5
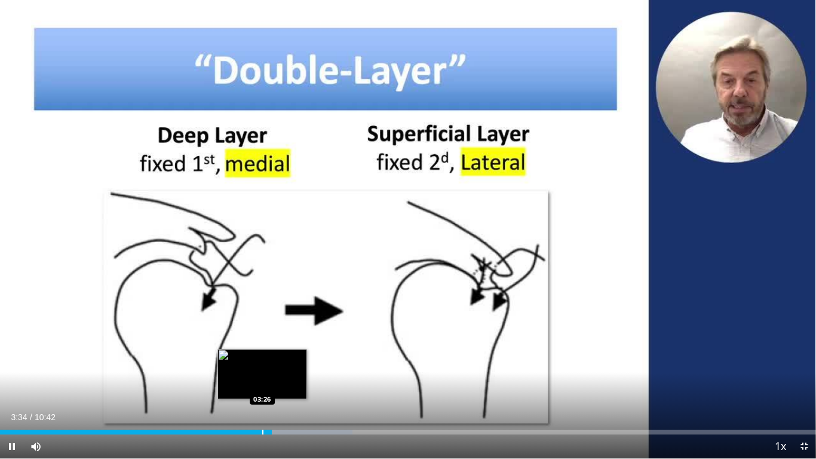
click at [262, 382] on div "Progress Bar" at bounding box center [262, 432] width 1 height 5
click at [258, 382] on div "Loaded : 43.21% 03:23 03:23" at bounding box center [408, 432] width 816 height 5
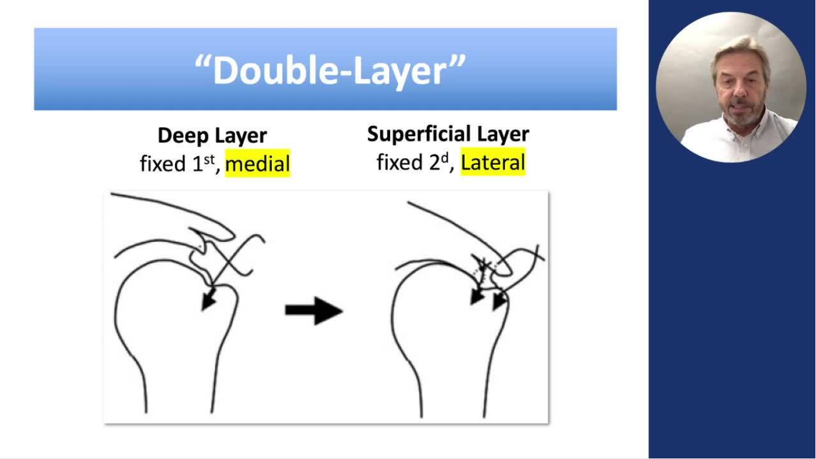
click at [248, 382] on video-js "**********" at bounding box center [408, 229] width 816 height 459
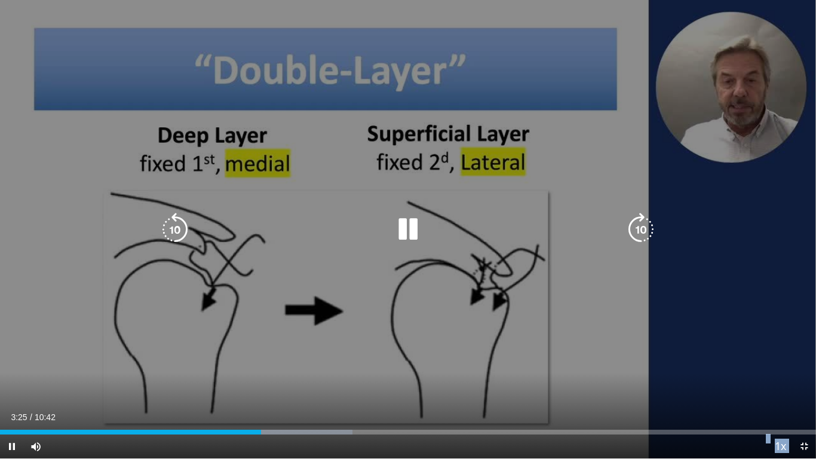
click at [290, 247] on div "10 seconds Tap to unmute" at bounding box center [408, 229] width 816 height 458
click at [410, 231] on icon "Video Player" at bounding box center [407, 229] width 33 height 33
click at [407, 237] on icon "Video Player" at bounding box center [407, 229] width 33 height 33
click at [412, 222] on icon "Video Player" at bounding box center [407, 229] width 33 height 33
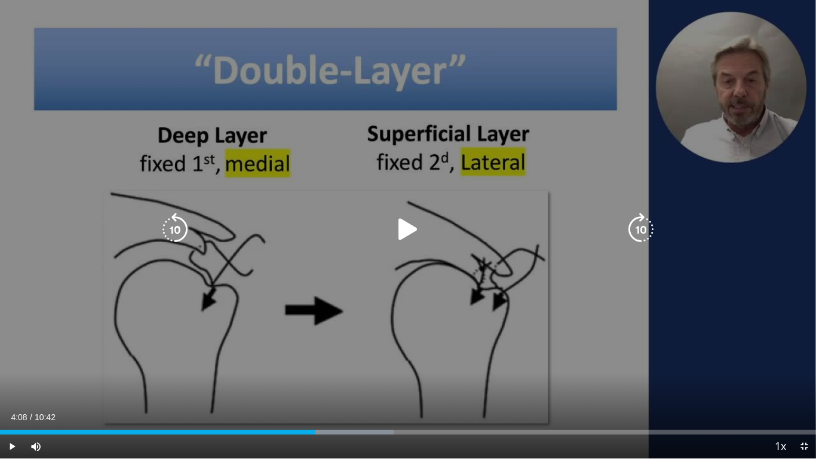
click at [411, 223] on div "10 seconds Tap to unmute" at bounding box center [408, 229] width 816 height 458
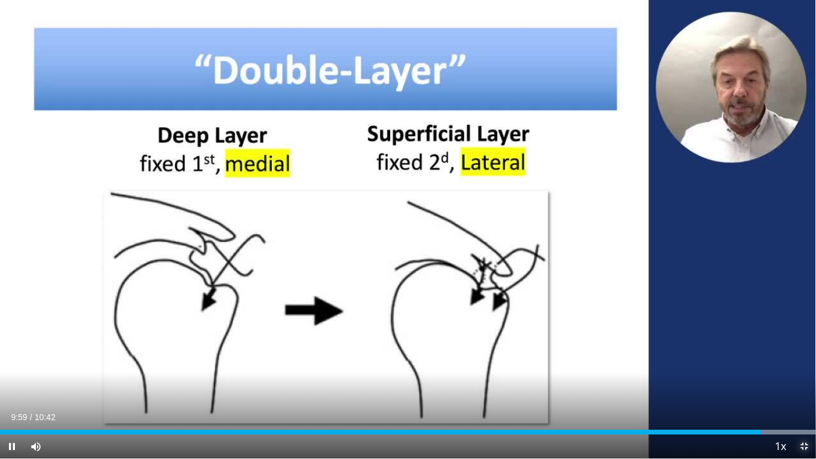
click at [806, 382] on span "Video Player" at bounding box center [804, 446] width 24 height 24
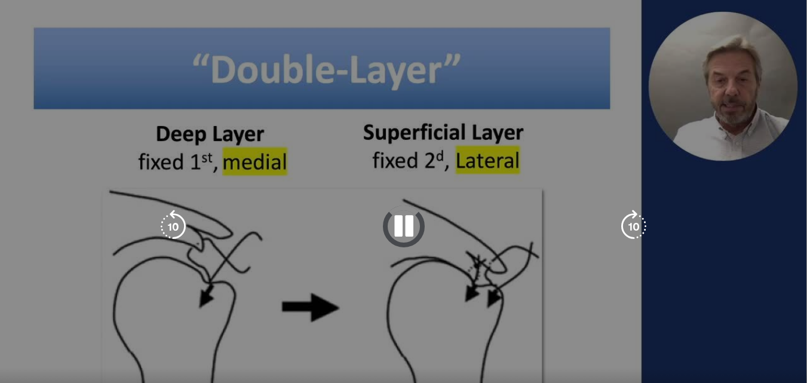
scroll to position [127, 0]
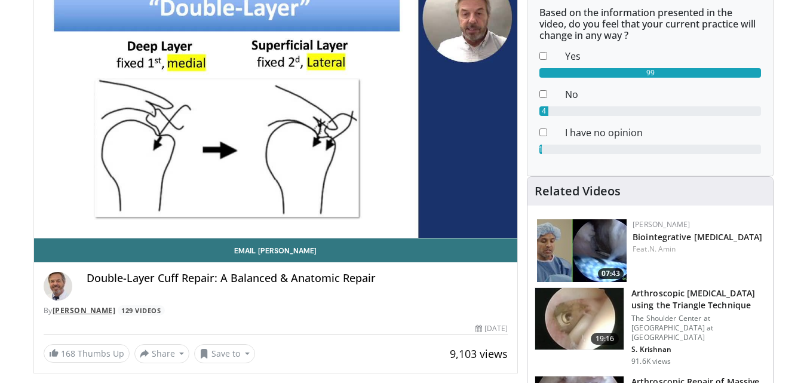
click at [56, 309] on link "[PERSON_NAME]" at bounding box center [84, 310] width 63 height 10
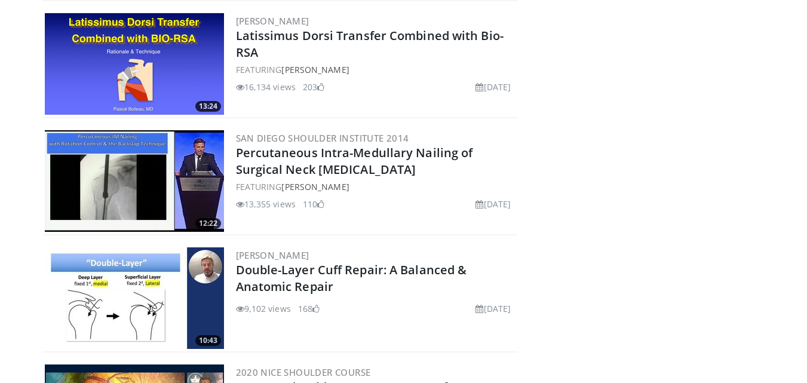
scroll to position [478, 0]
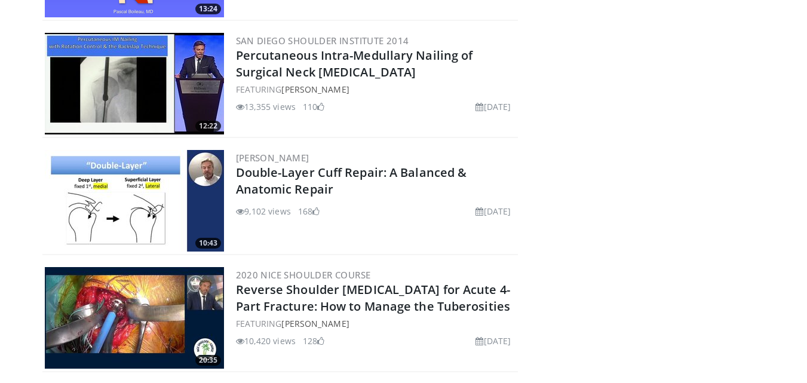
click at [146, 209] on img at bounding box center [134, 201] width 179 height 102
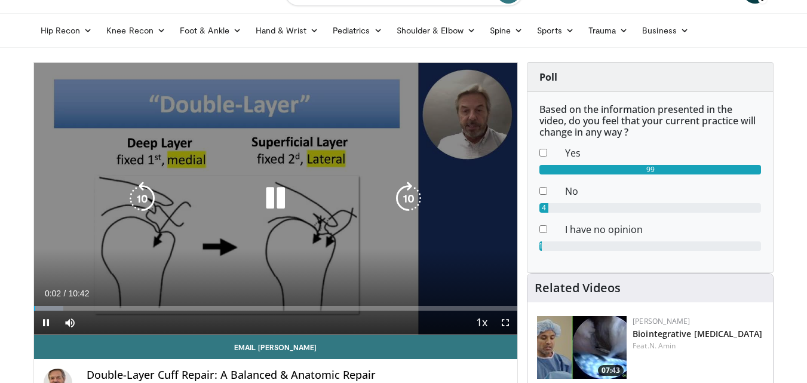
scroll to position [60, 0]
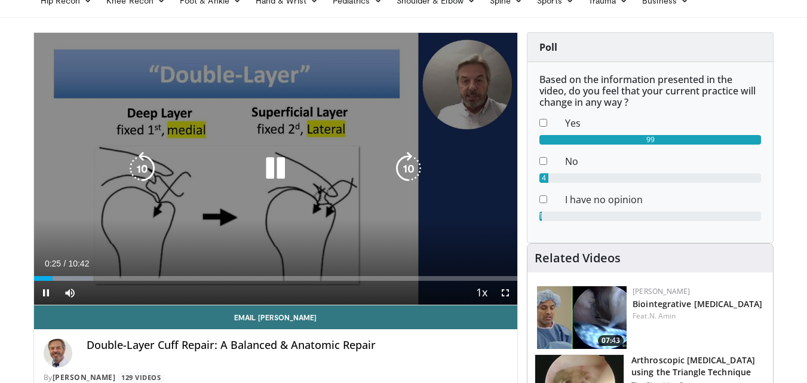
click at [272, 165] on icon "Video Player" at bounding box center [275, 168] width 33 height 33
